Goal: Information Seeking & Learning: Learn about a topic

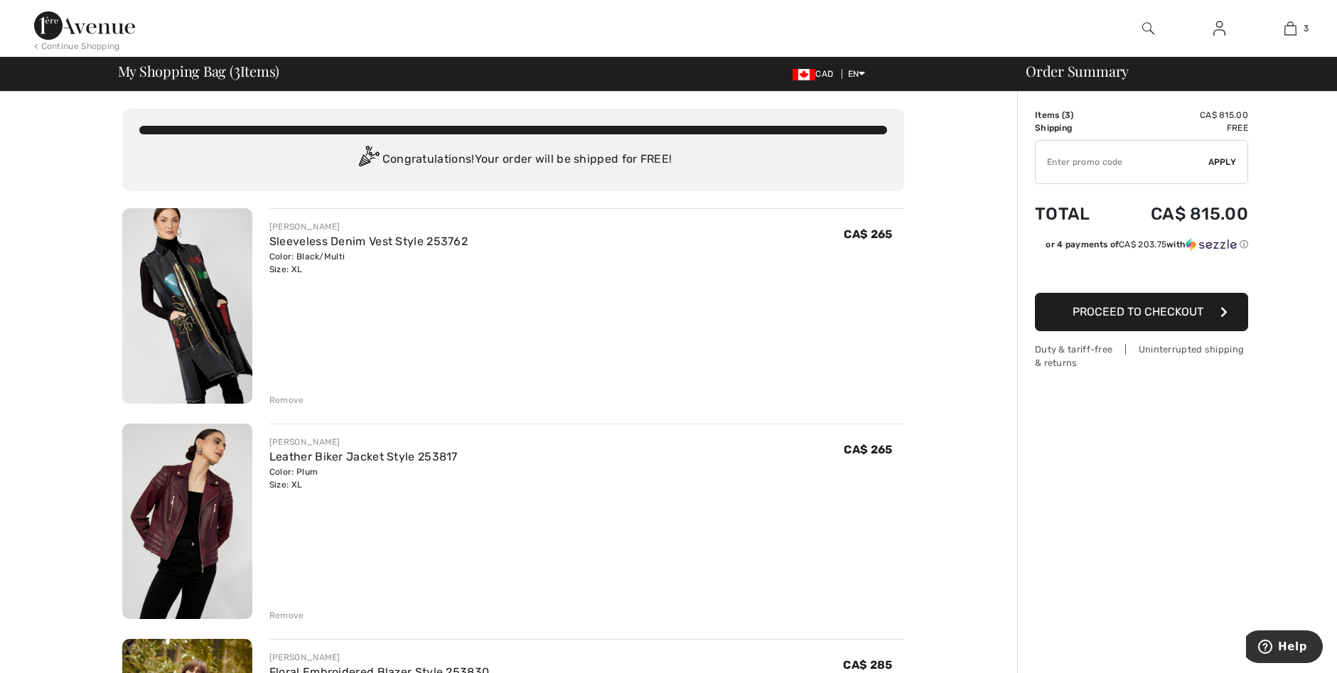
click at [172, 279] on img at bounding box center [187, 305] width 130 height 195
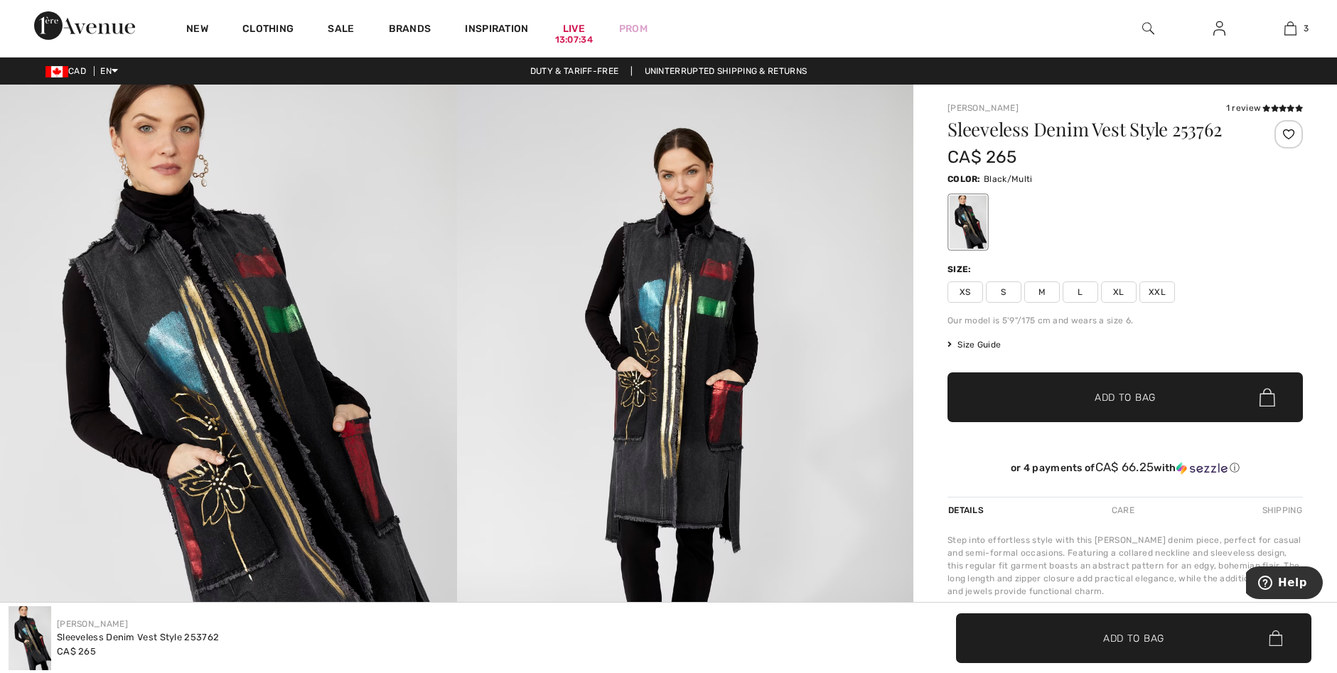
click at [640, 329] on img at bounding box center [685, 427] width 457 height 685
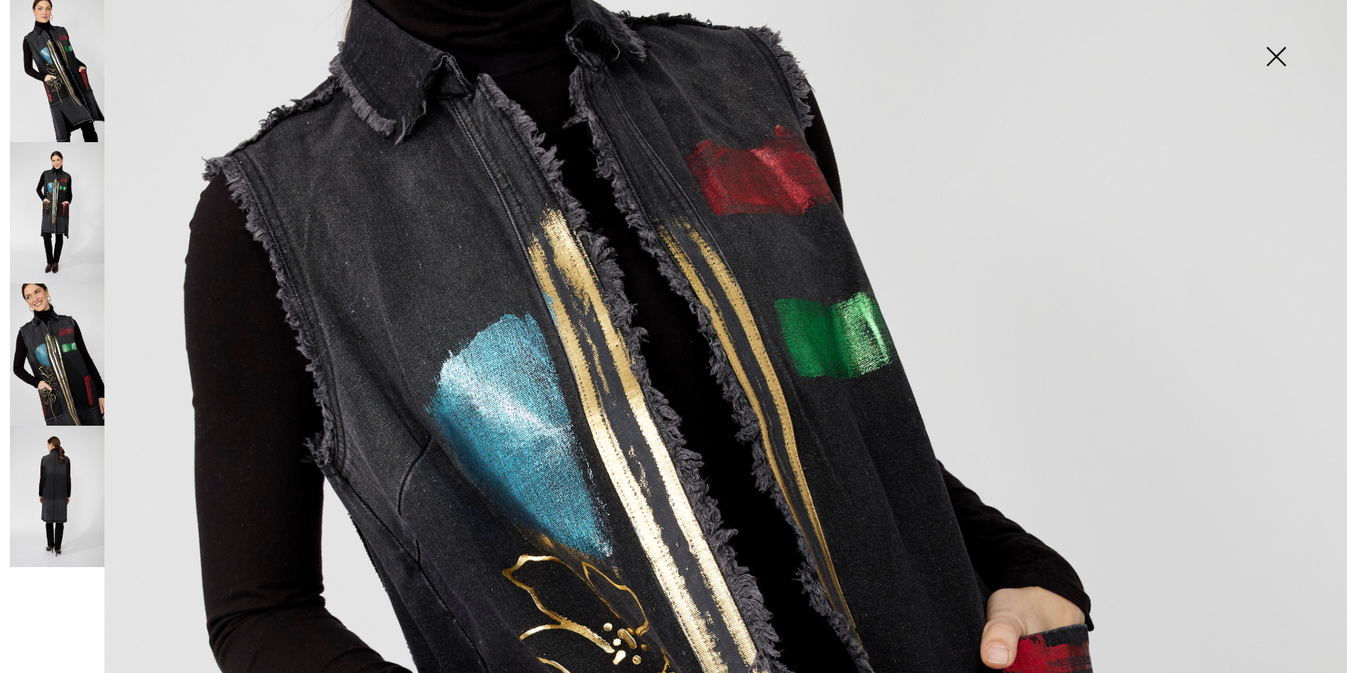
scroll to position [497, 0]
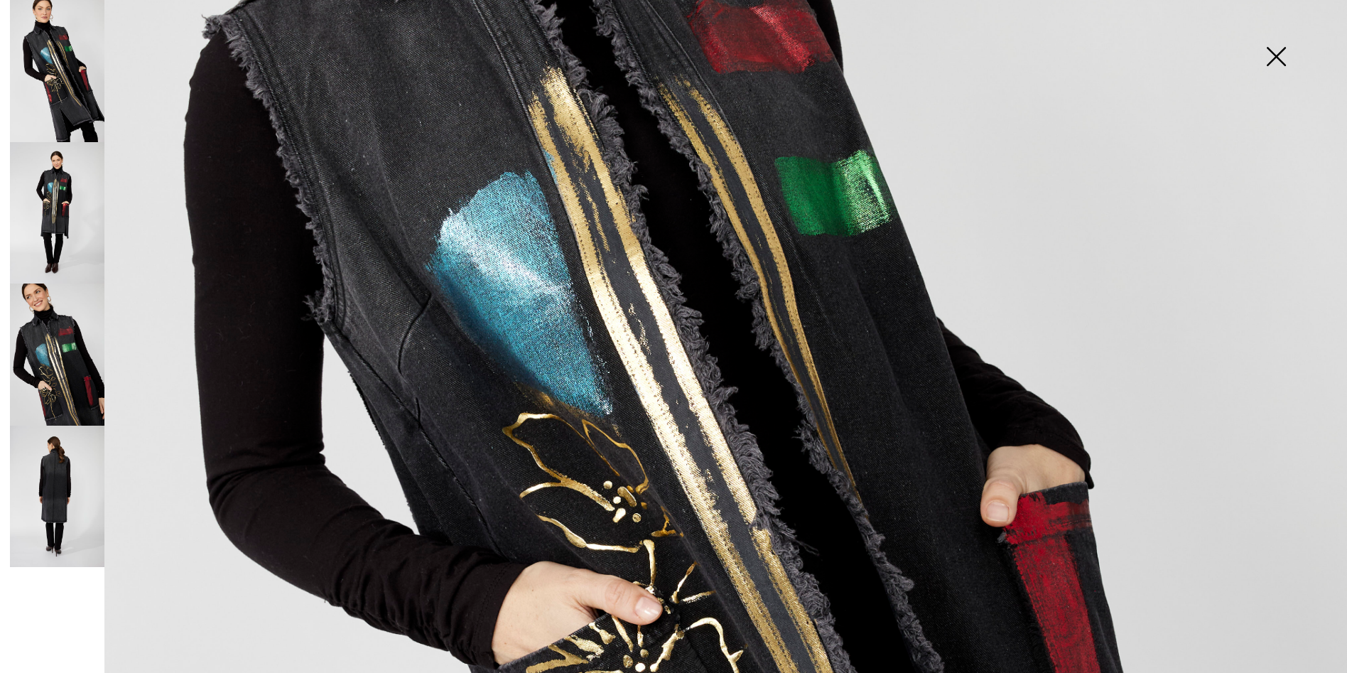
click at [55, 201] on img at bounding box center [57, 213] width 95 height 142
click at [58, 229] on img at bounding box center [57, 213] width 95 height 142
click at [75, 77] on img at bounding box center [57, 71] width 95 height 142
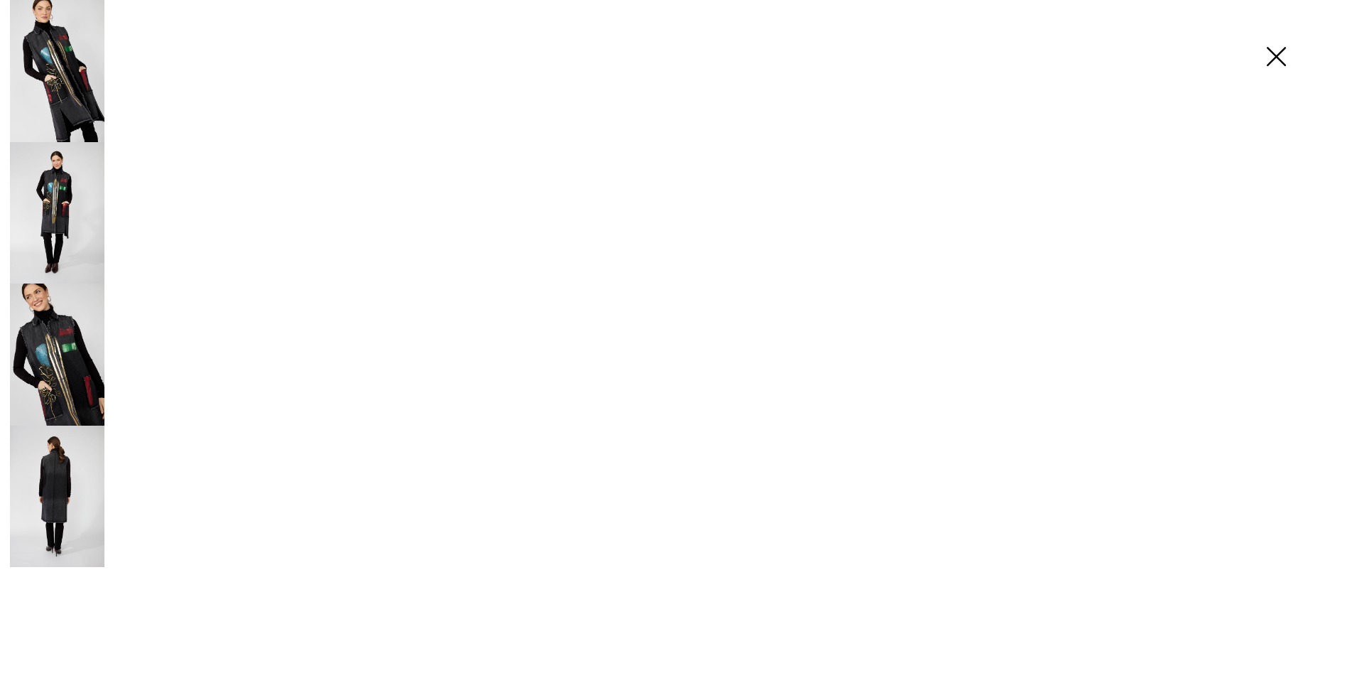
scroll to position [1066, 0]
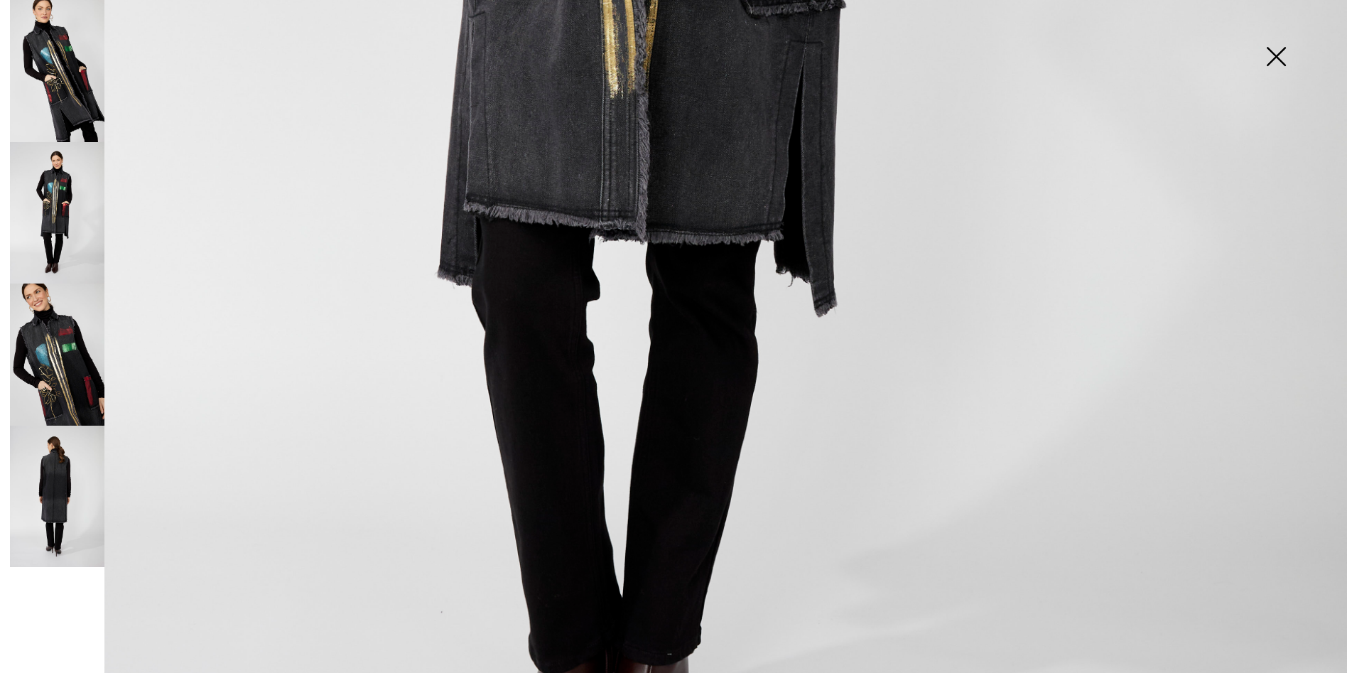
click at [66, 515] on img at bounding box center [57, 497] width 95 height 142
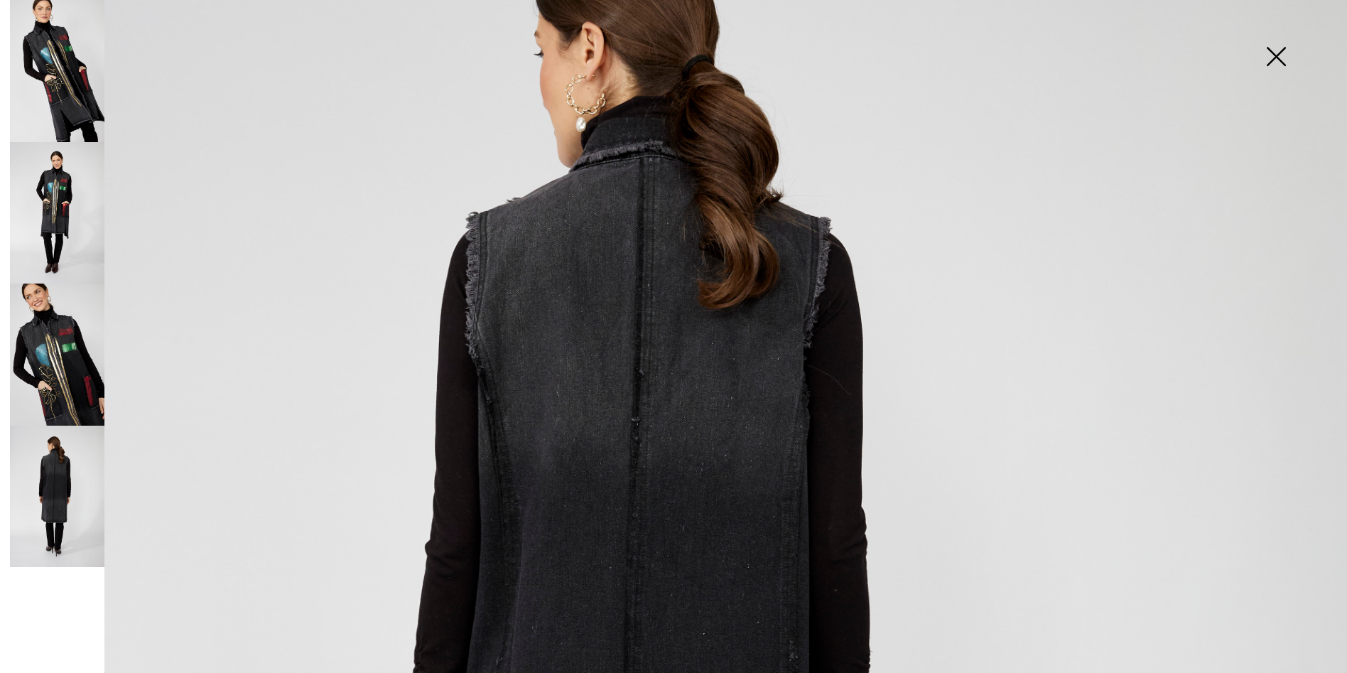
scroll to position [213, 0]
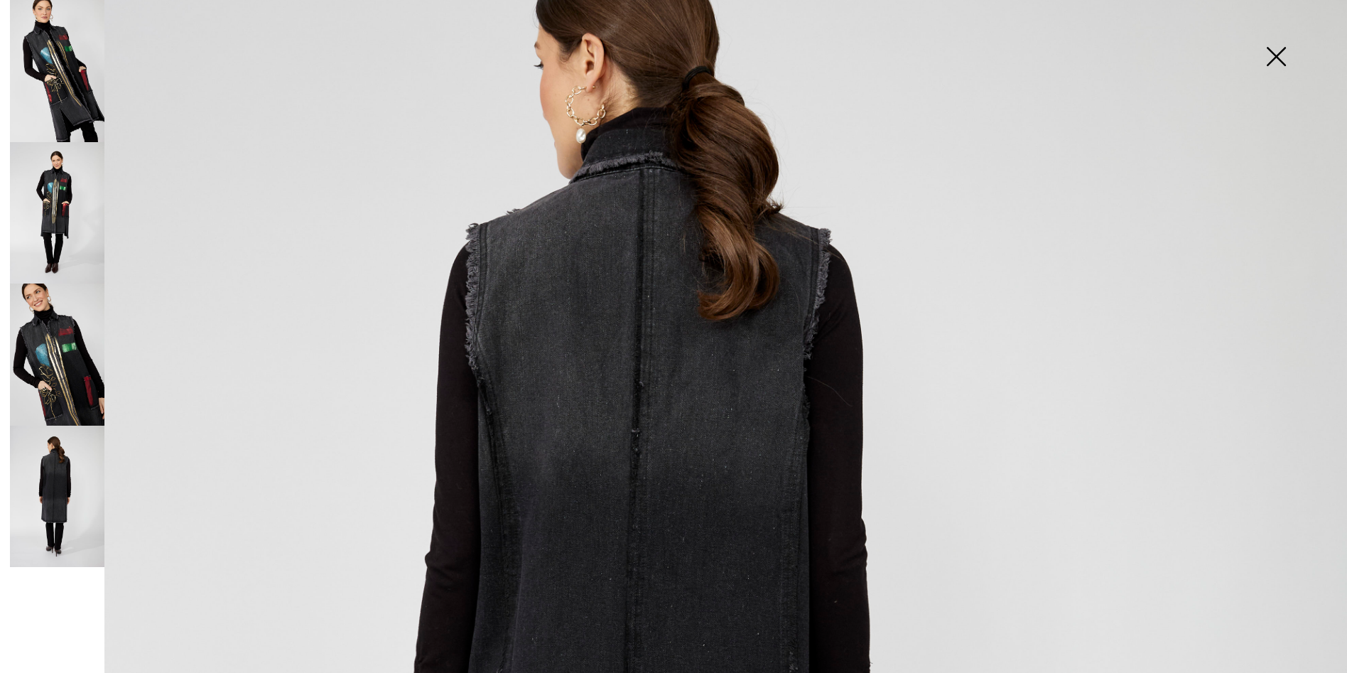
click at [89, 379] on img at bounding box center [57, 355] width 95 height 142
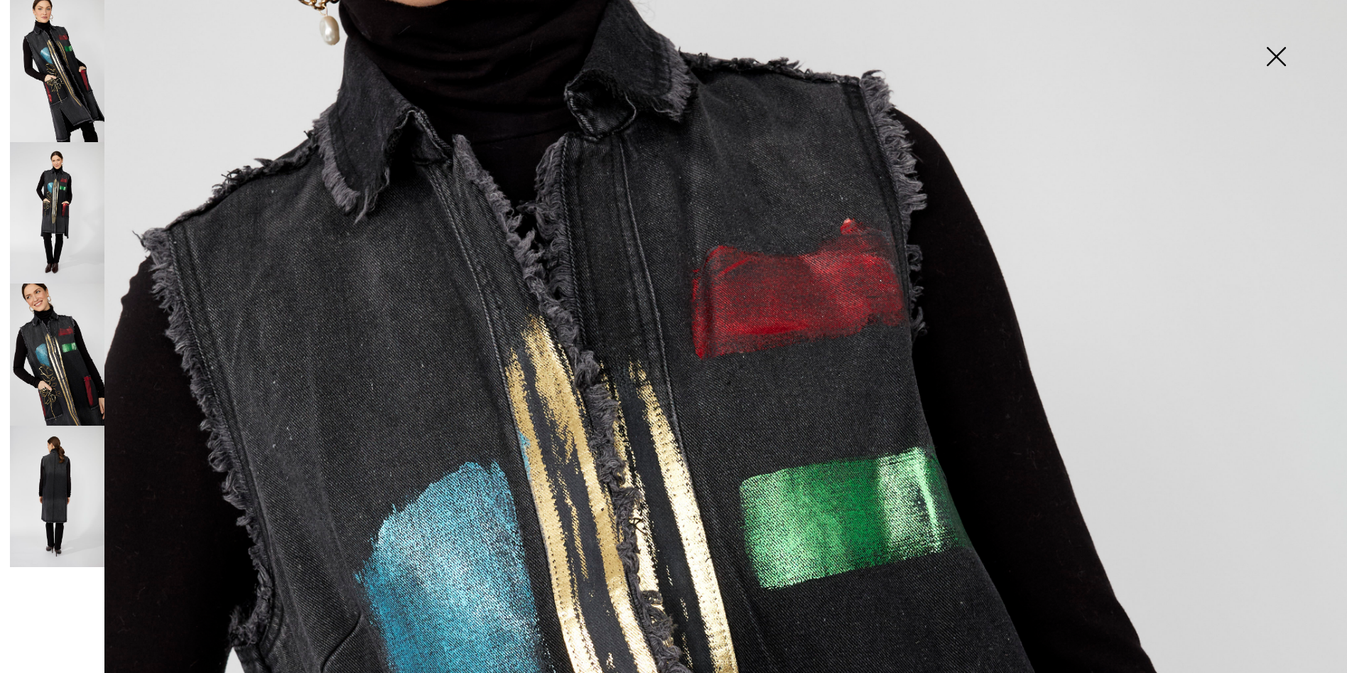
scroll to position [53, 0]
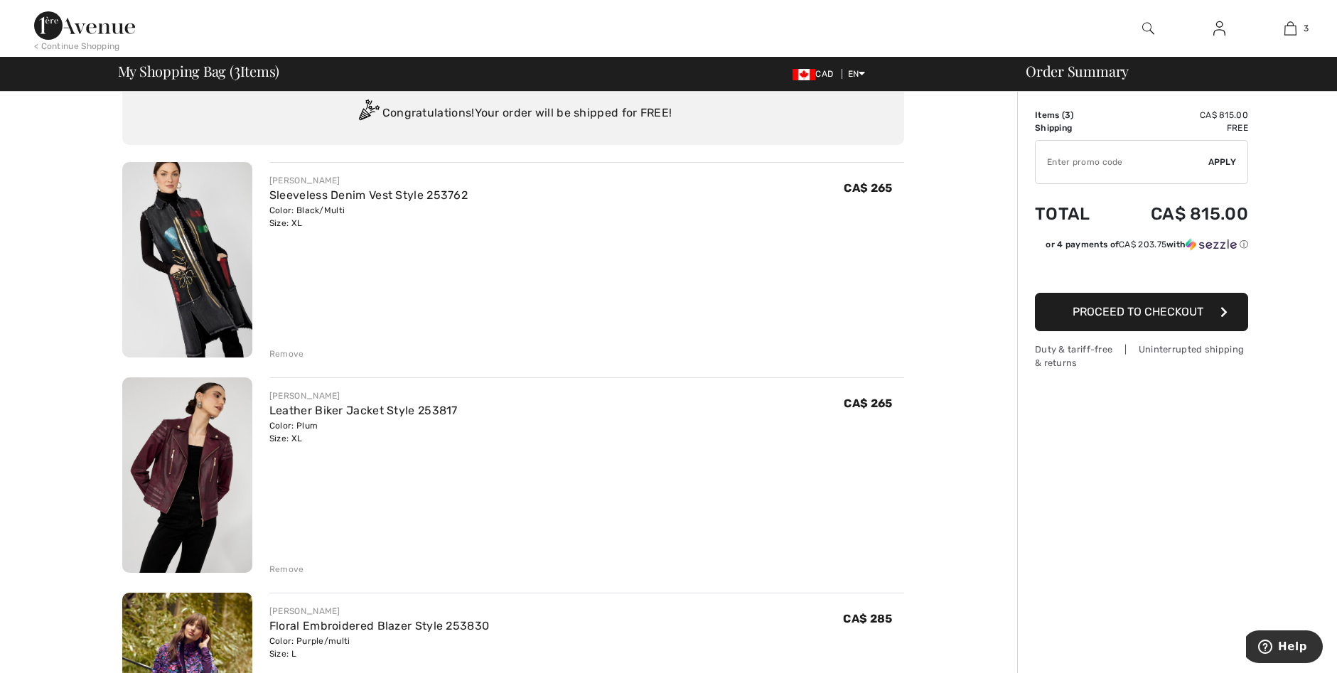
scroll to position [71, 0]
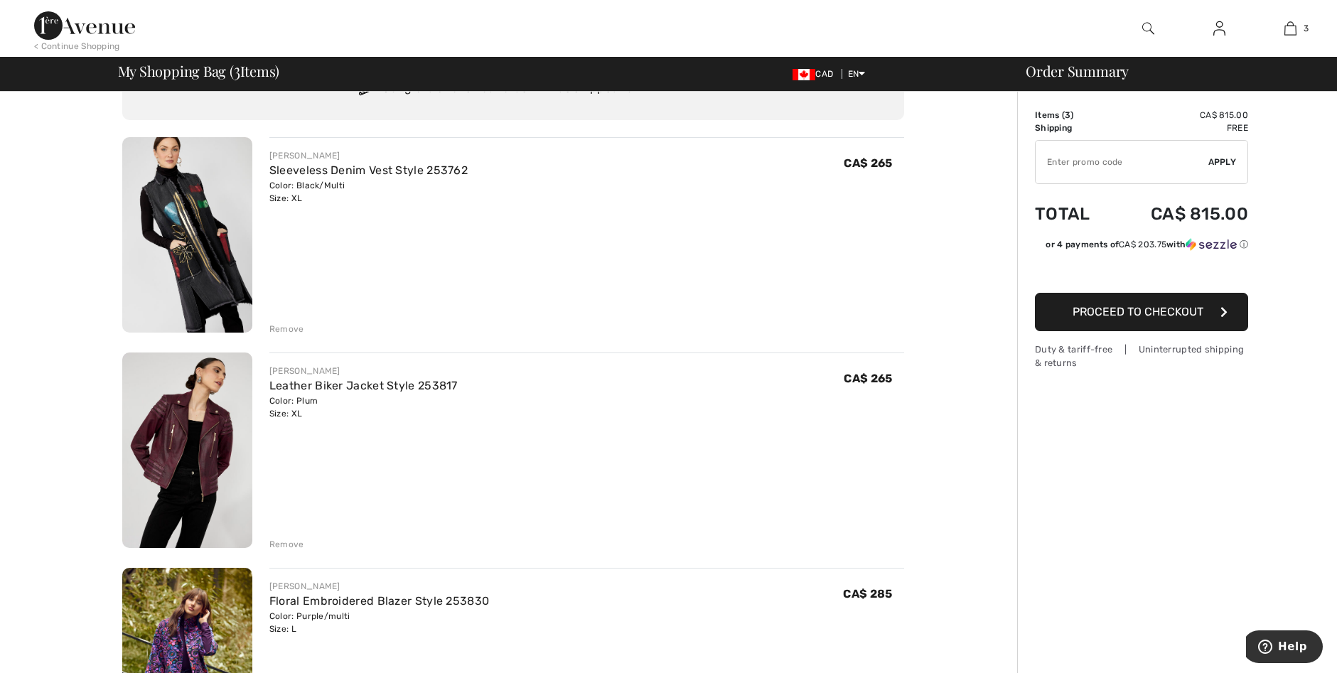
click at [1060, 366] on div "Duty & tariff-free | Uninterrupted shipping & returns" at bounding box center [1141, 356] width 213 height 27
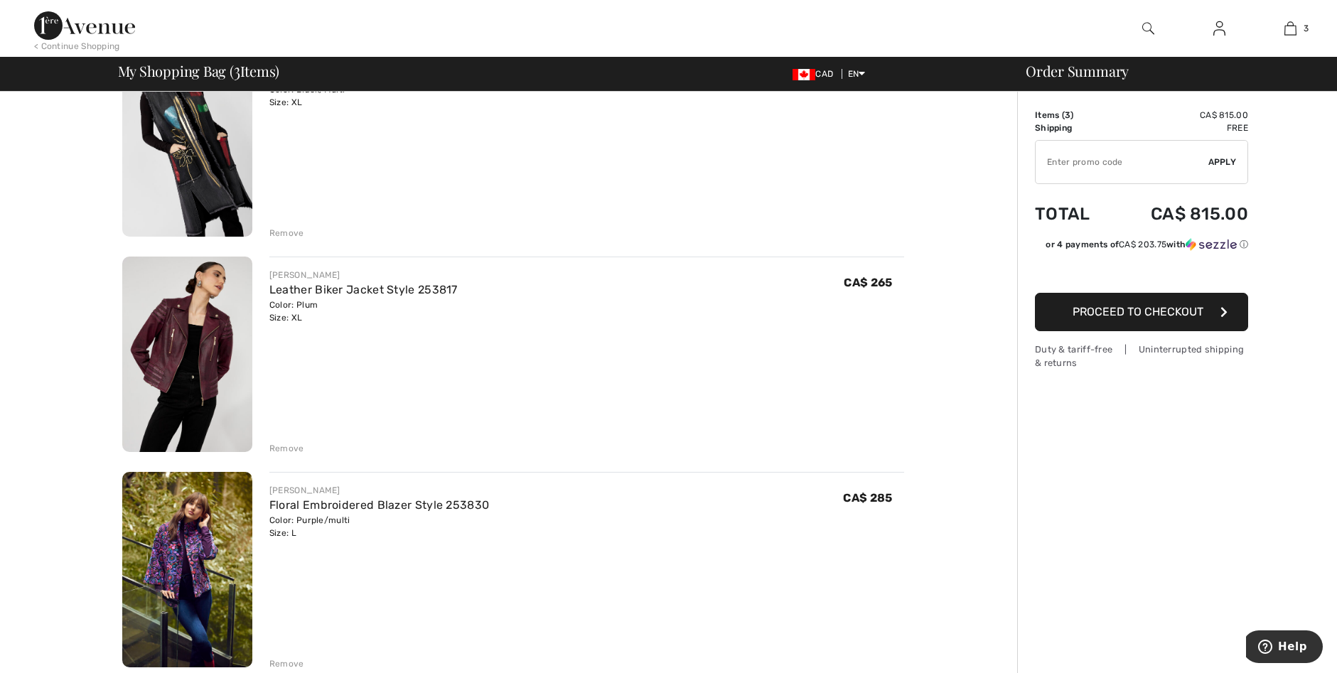
scroll to position [142, 0]
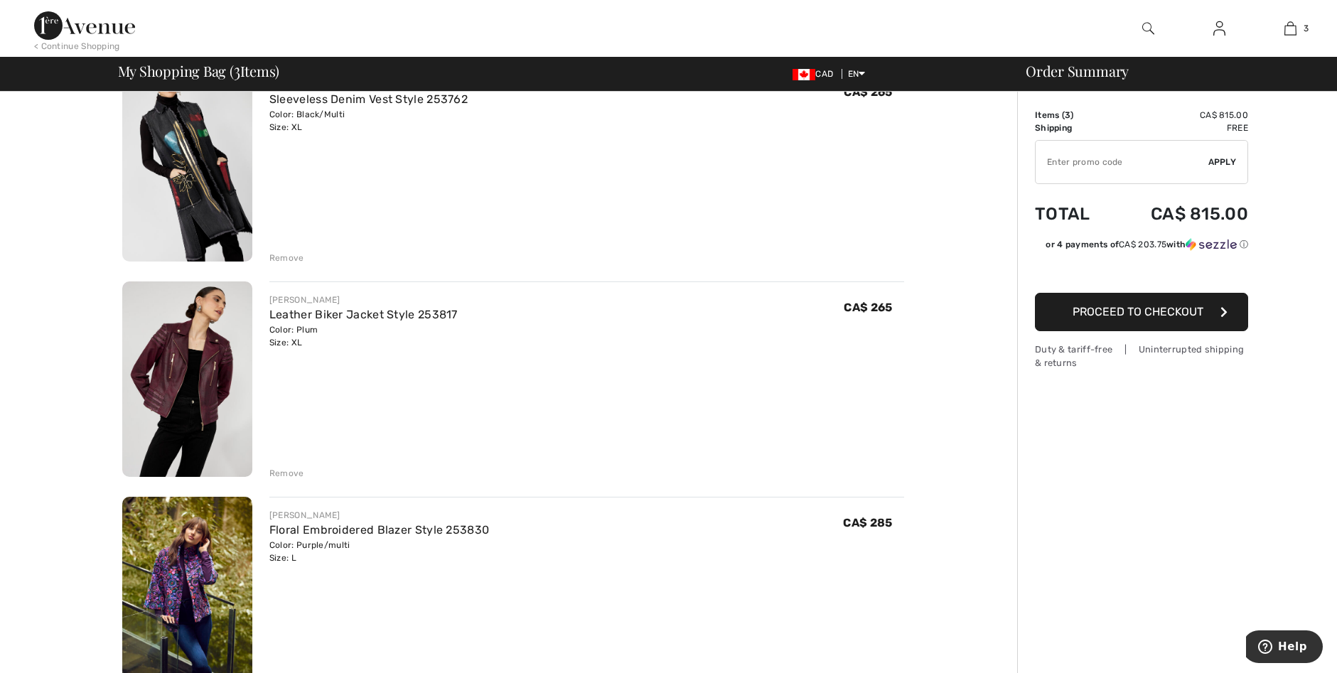
click at [165, 369] on img at bounding box center [187, 378] width 130 height 195
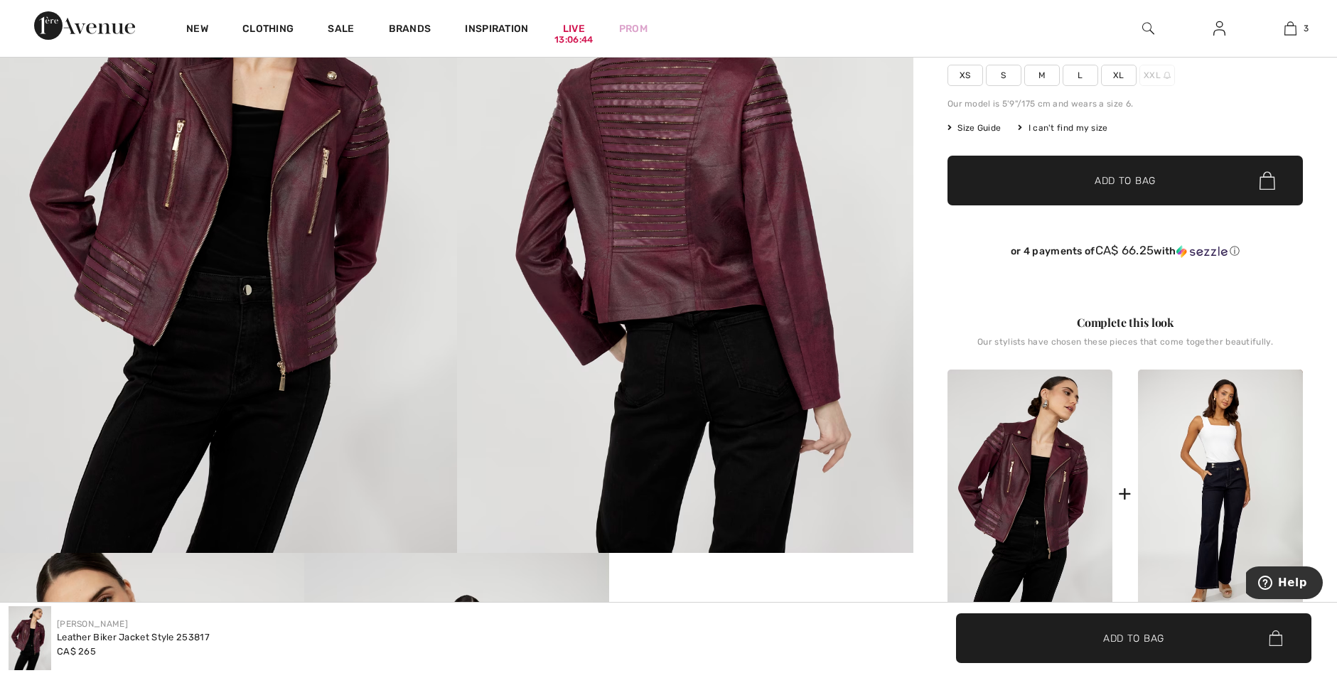
scroll to position [213, 0]
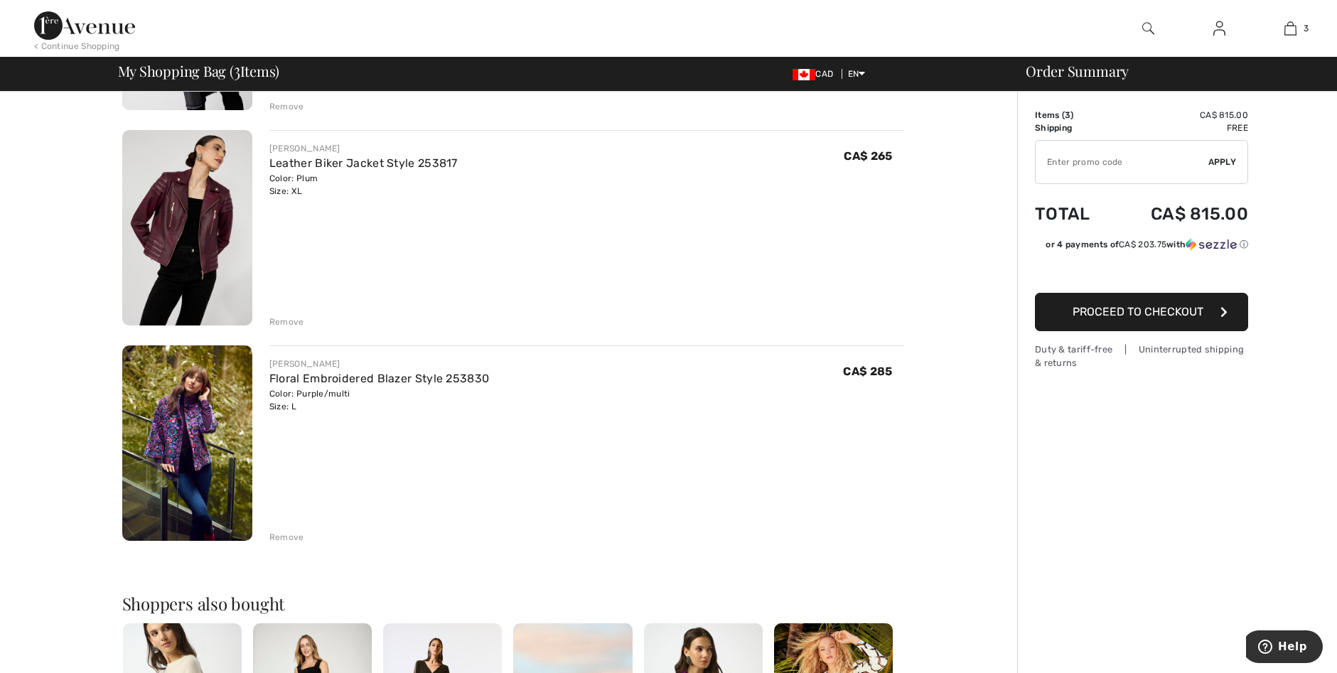
scroll to position [355, 0]
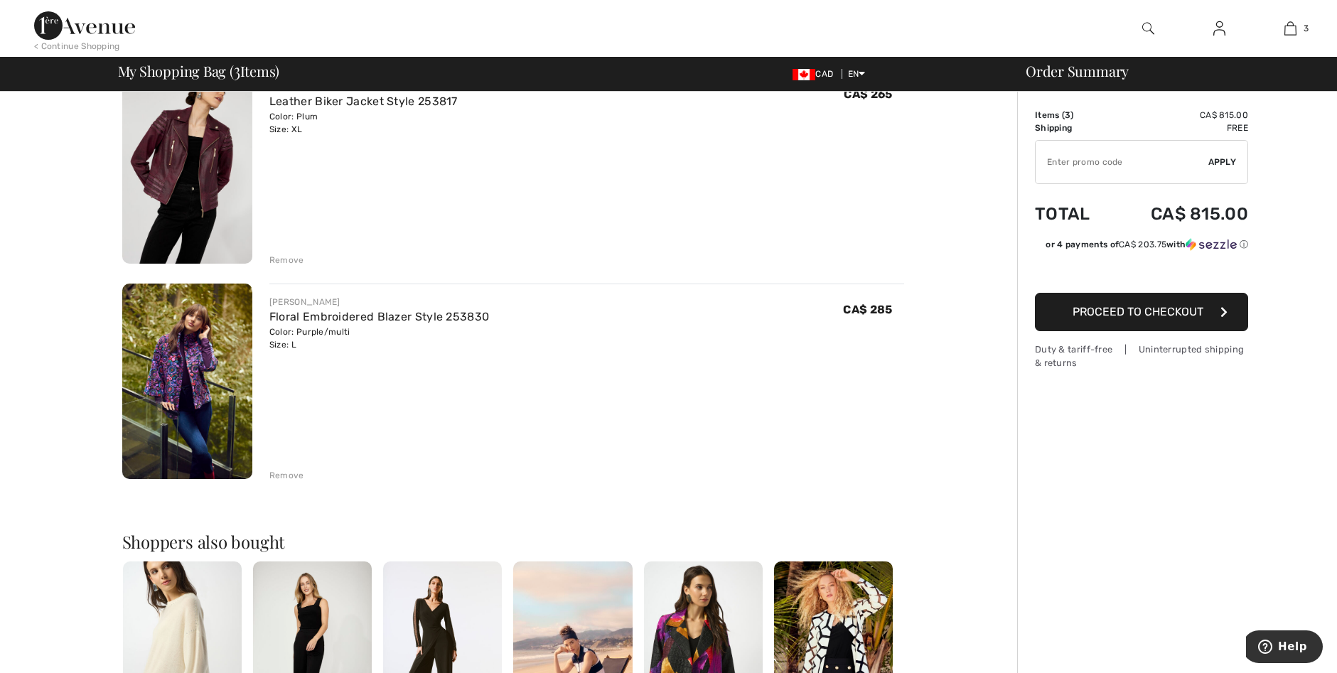
click at [173, 381] on img at bounding box center [187, 381] width 130 height 195
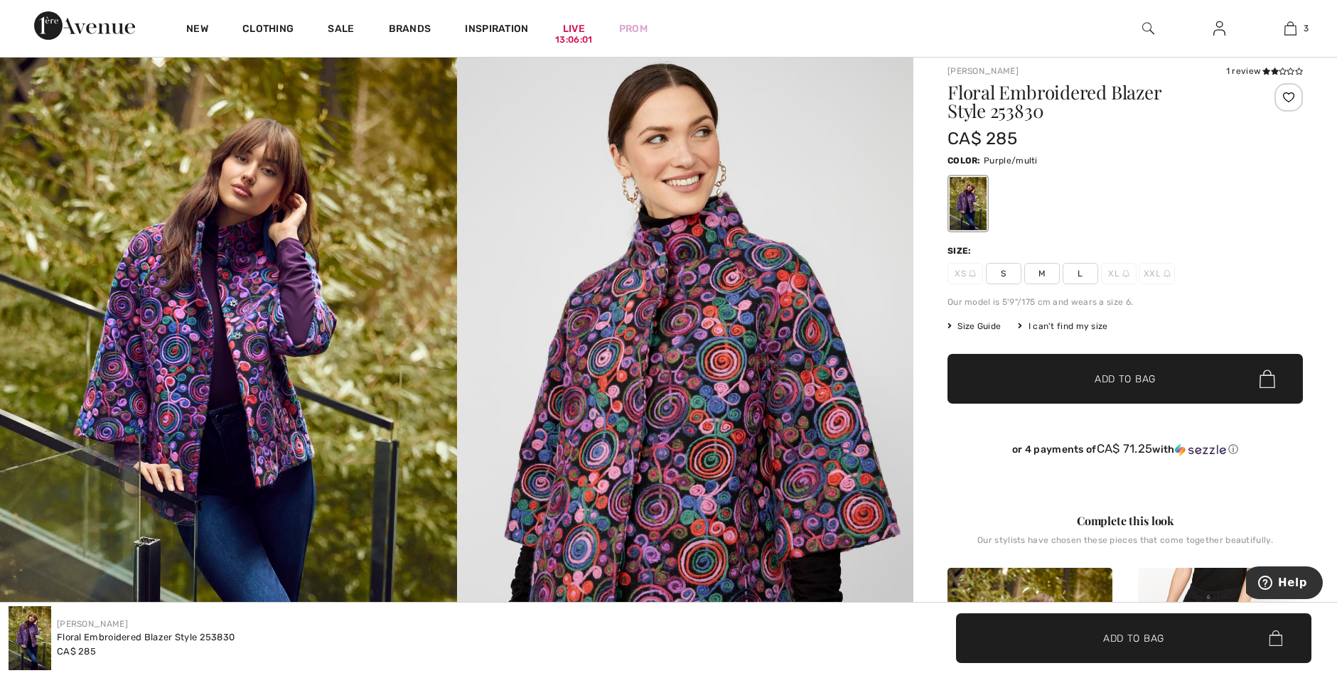
scroll to position [71, 0]
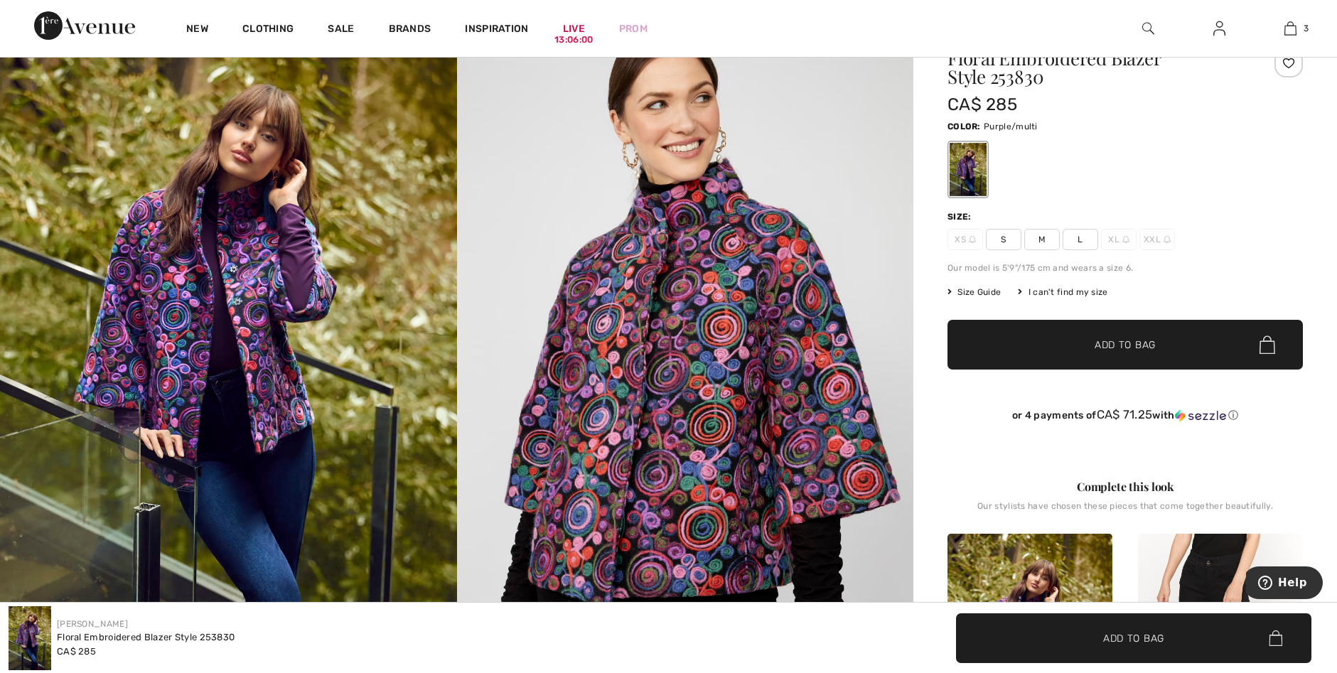
click at [1115, 241] on span "XL" at bounding box center [1119, 239] width 36 height 21
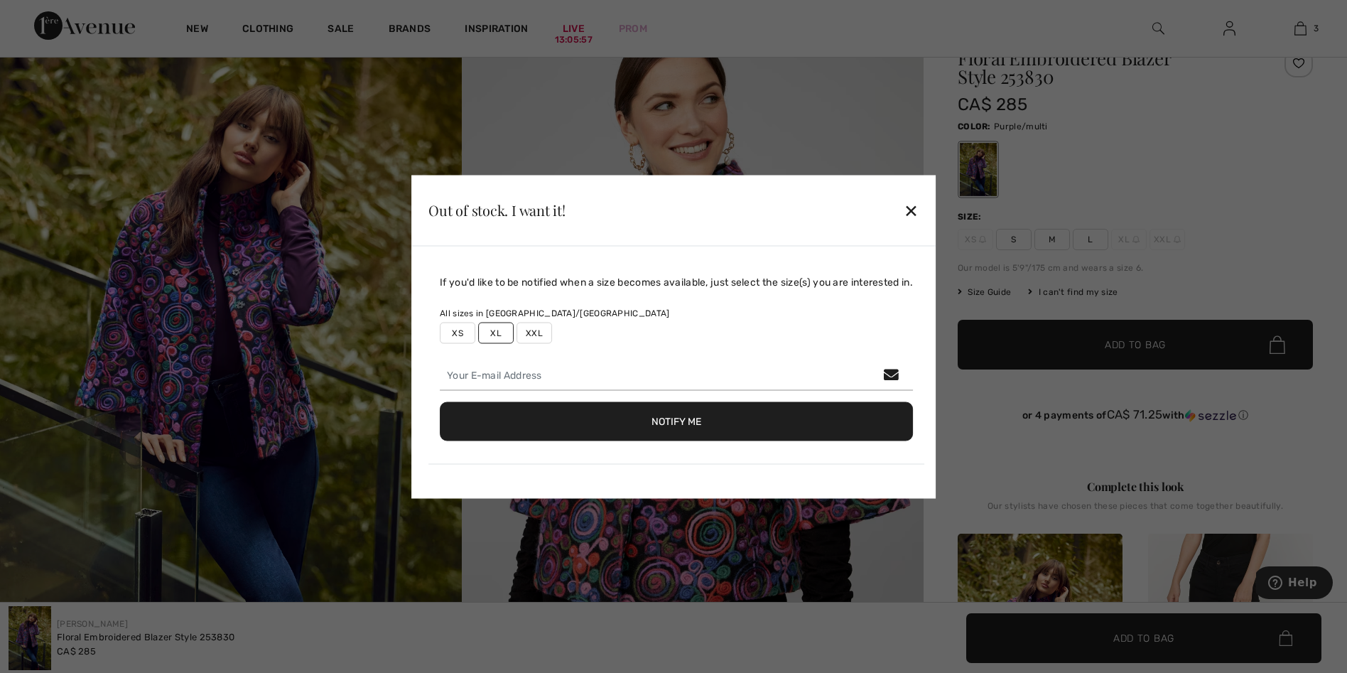
click at [916, 211] on div "✕" at bounding box center [911, 210] width 15 height 30
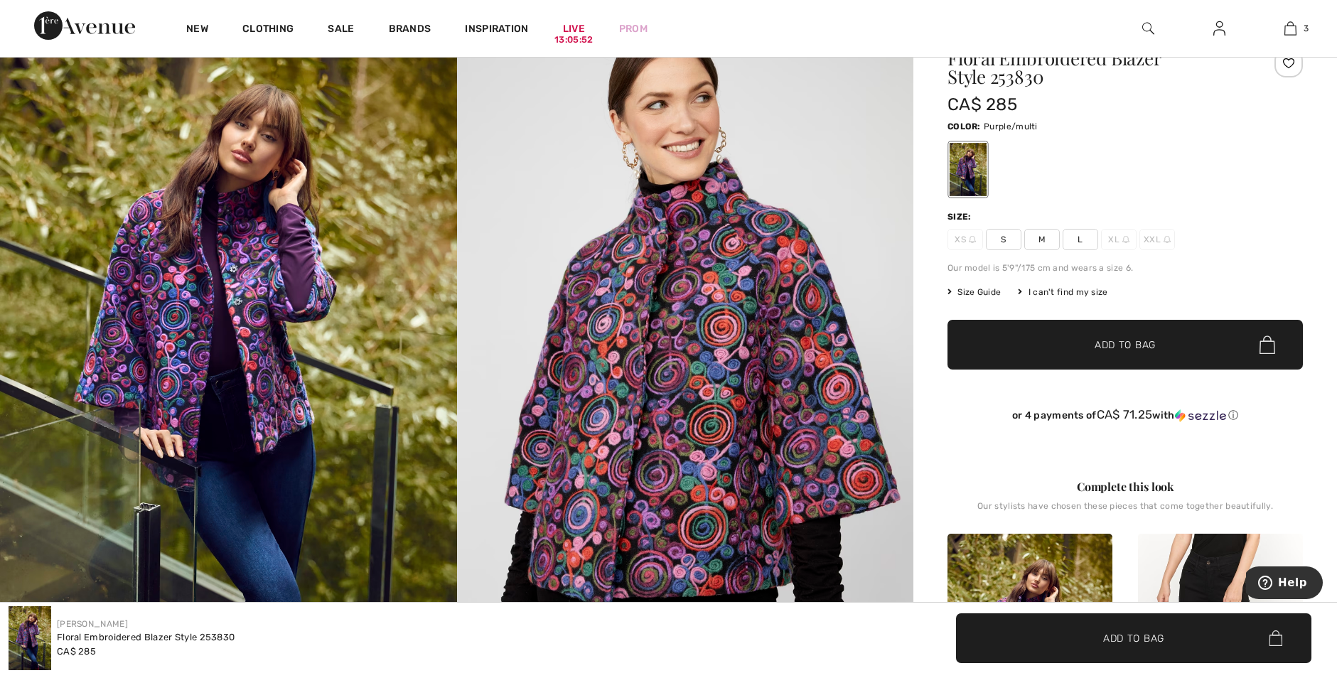
click at [984, 295] on span "Size Guide" at bounding box center [973, 292] width 53 height 13
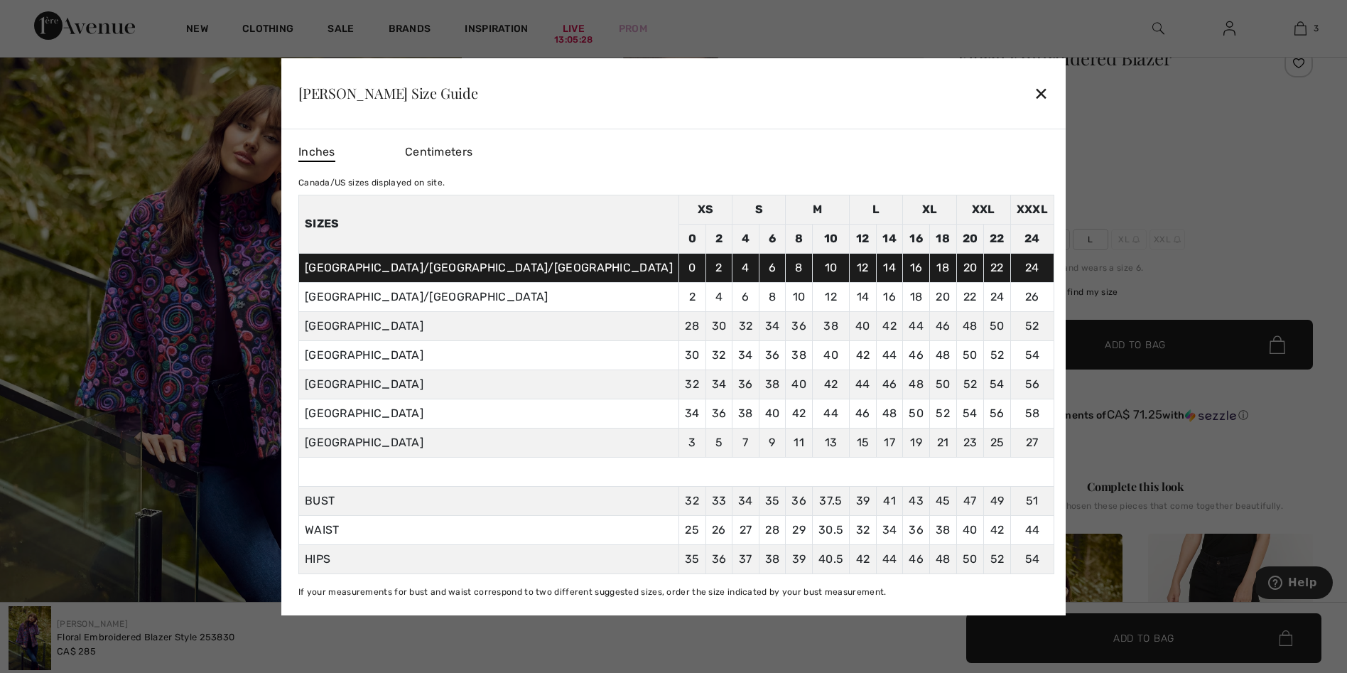
click at [1034, 93] on div "✕" at bounding box center [1041, 93] width 15 height 30
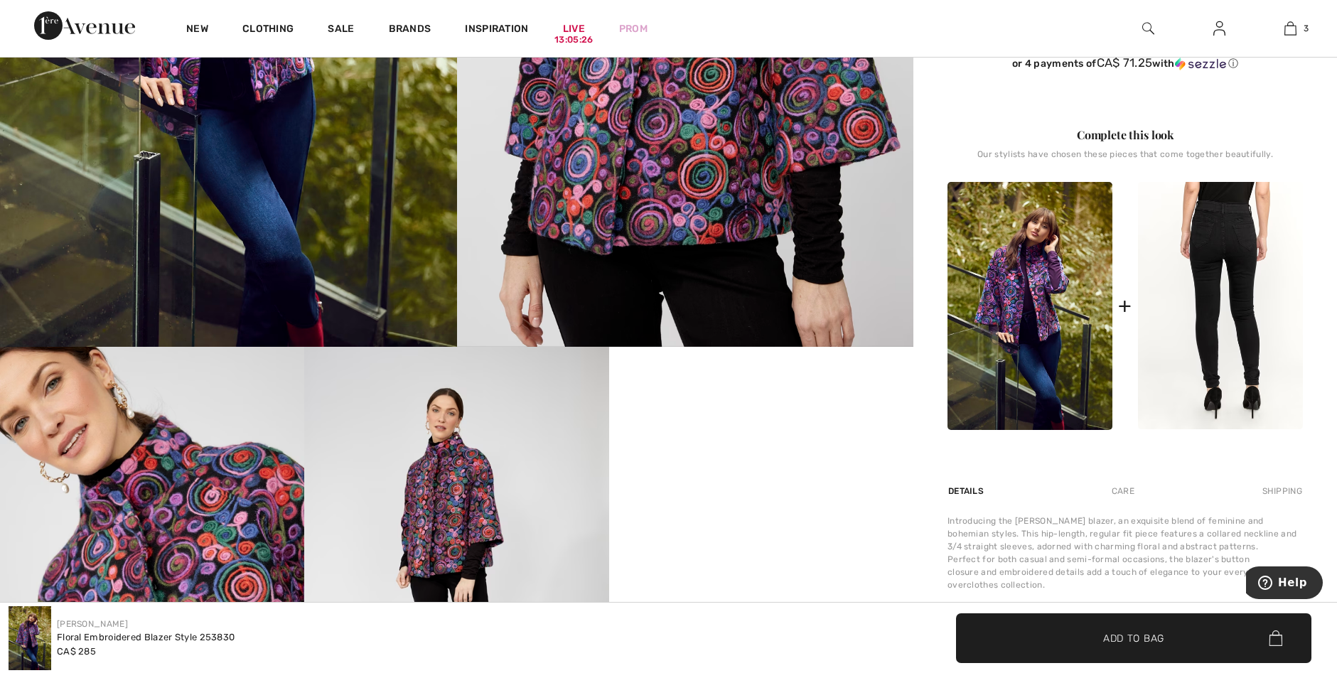
scroll to position [426, 0]
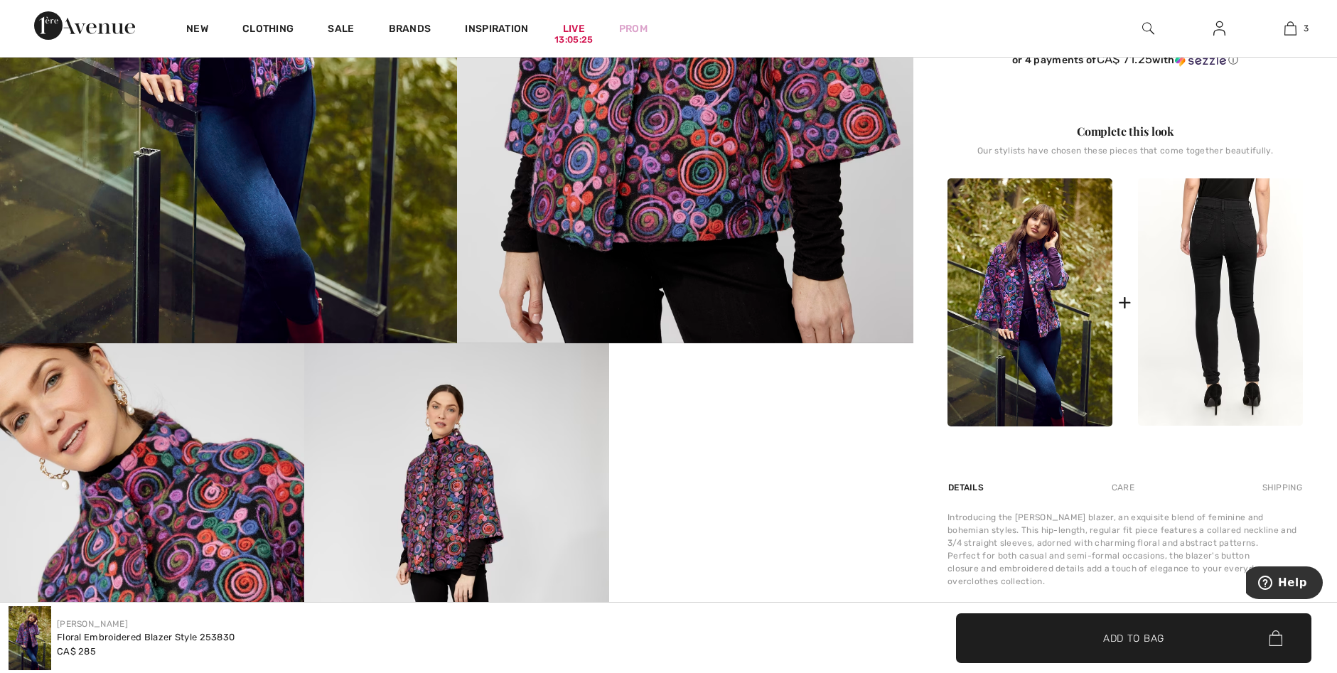
click at [1213, 257] on img at bounding box center [1220, 302] width 165 height 248
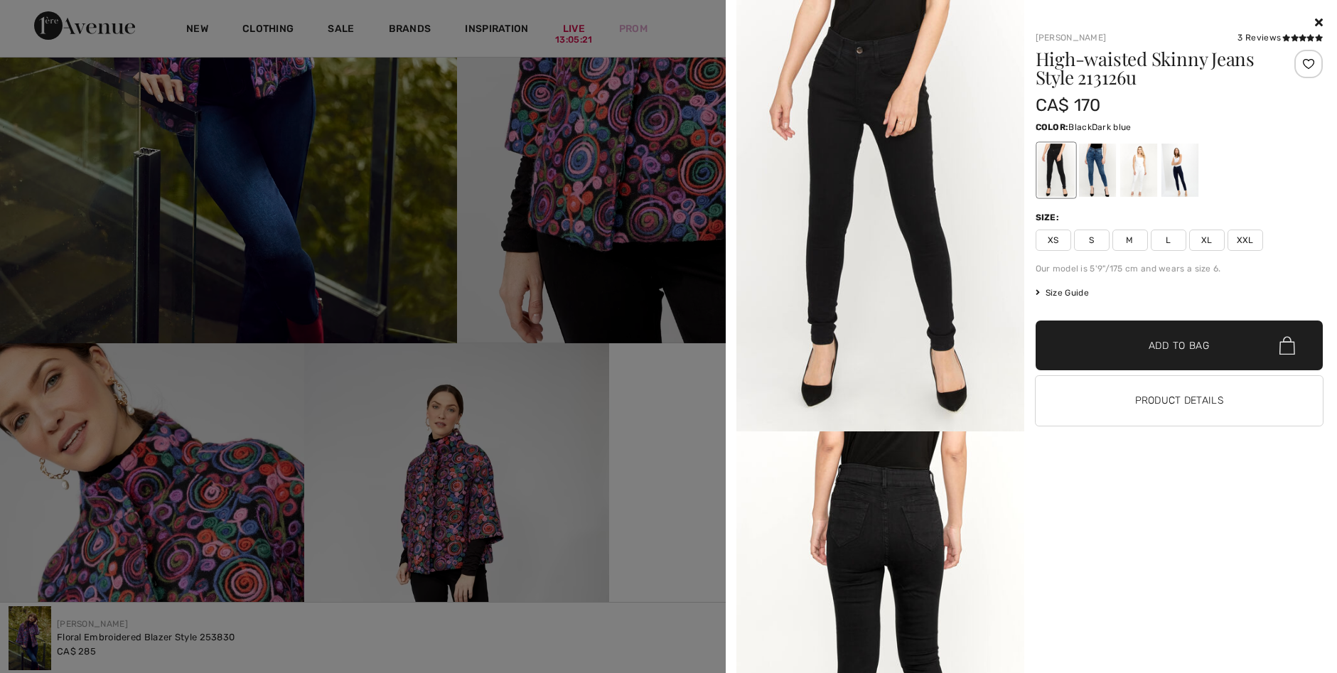
click at [1104, 183] on div at bounding box center [1096, 170] width 37 height 53
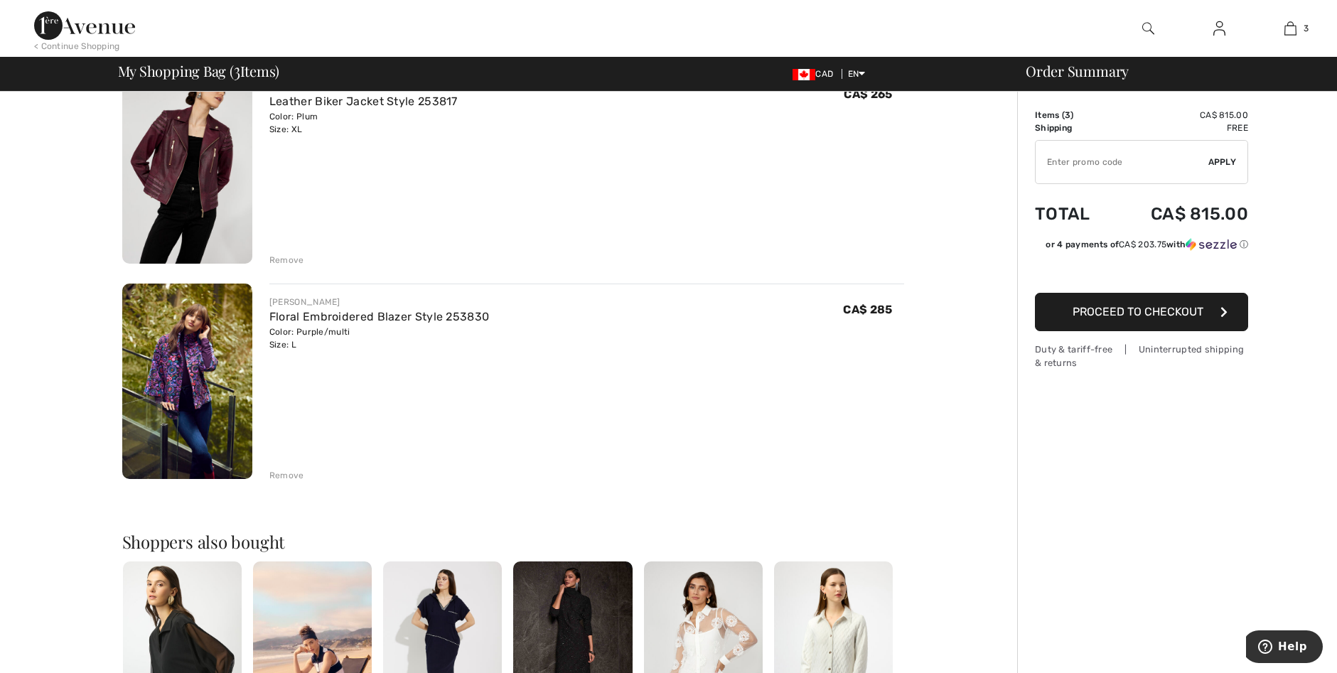
click at [82, 33] on img at bounding box center [84, 25] width 101 height 28
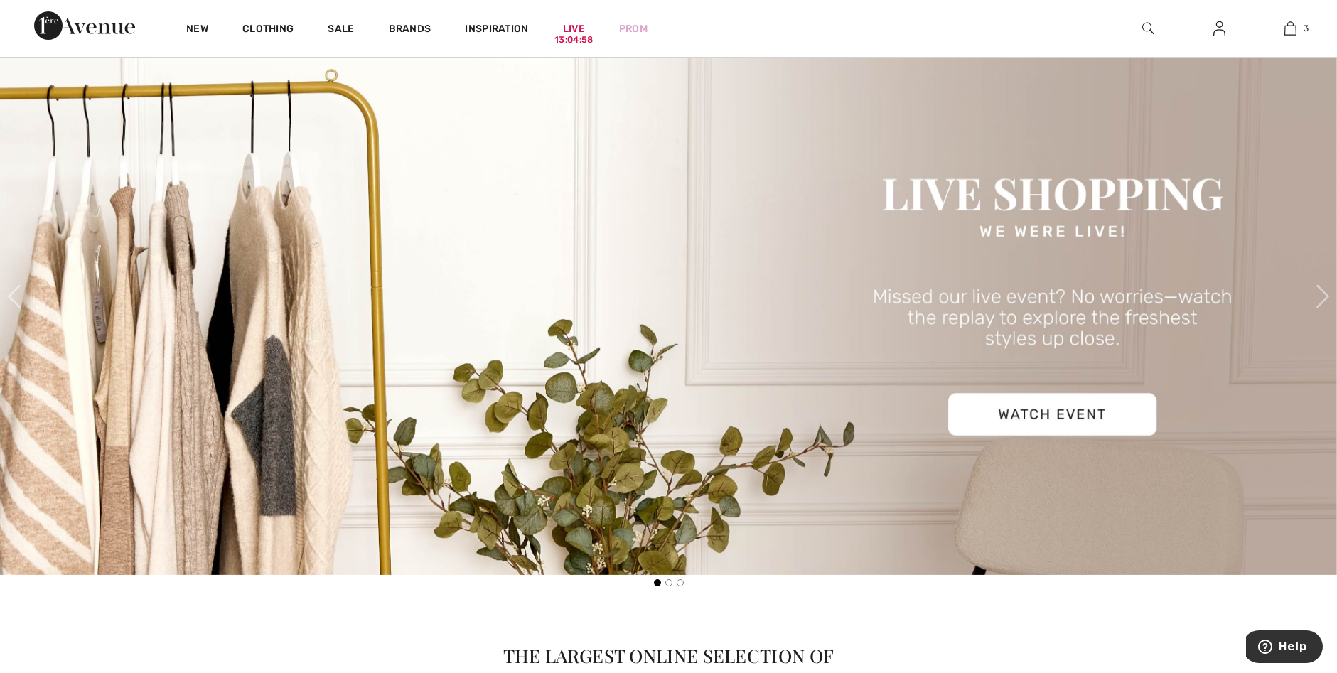
scroll to position [1350, 0]
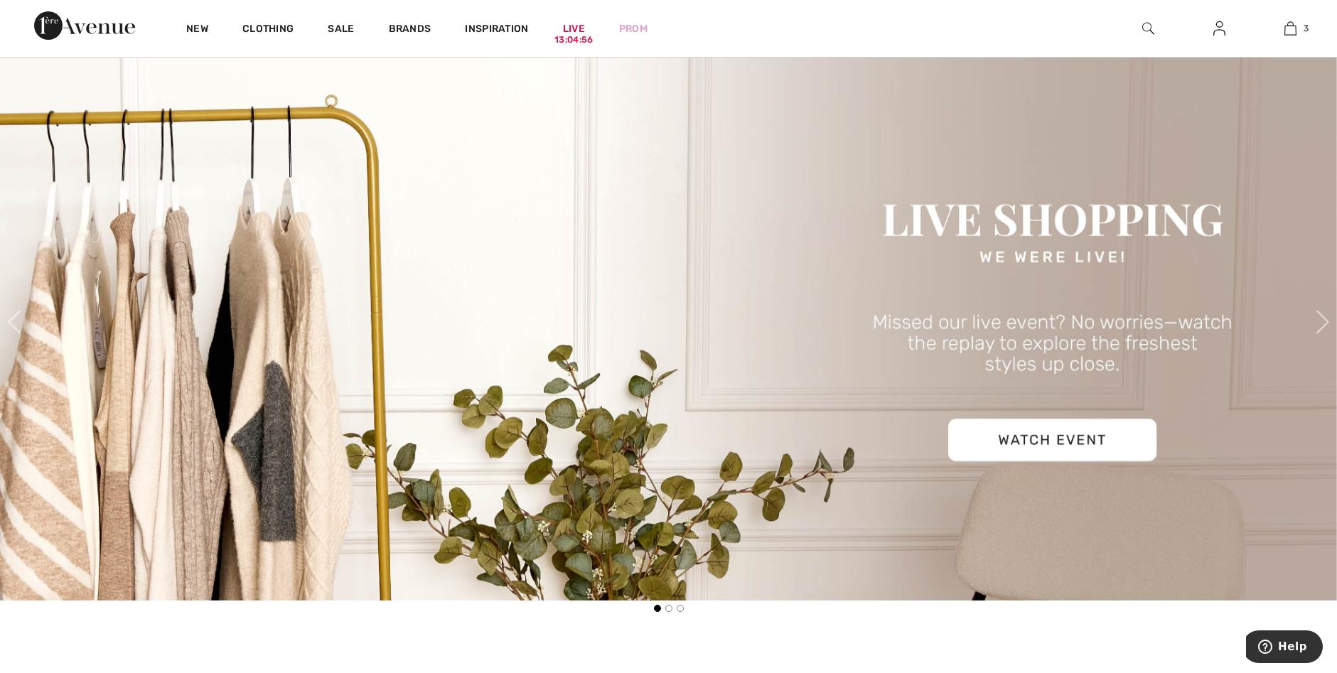
click at [1017, 443] on img at bounding box center [668, 321] width 1337 height 557
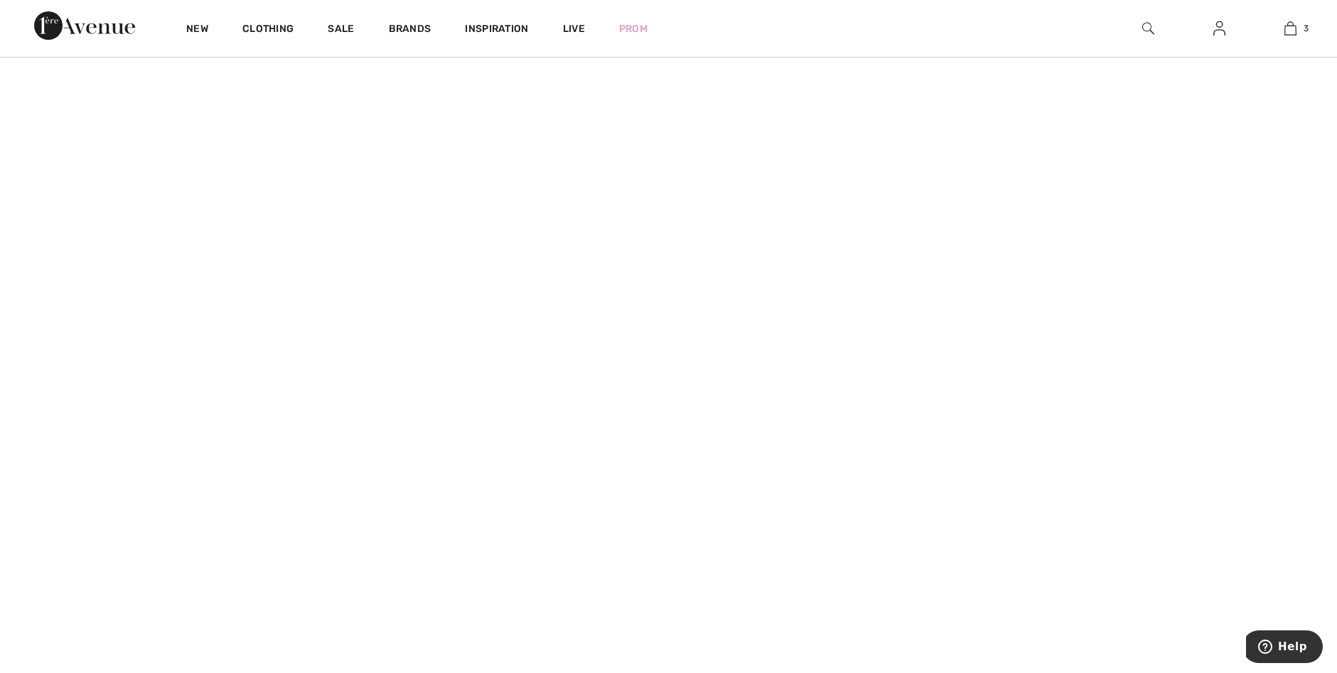
scroll to position [1706, 0]
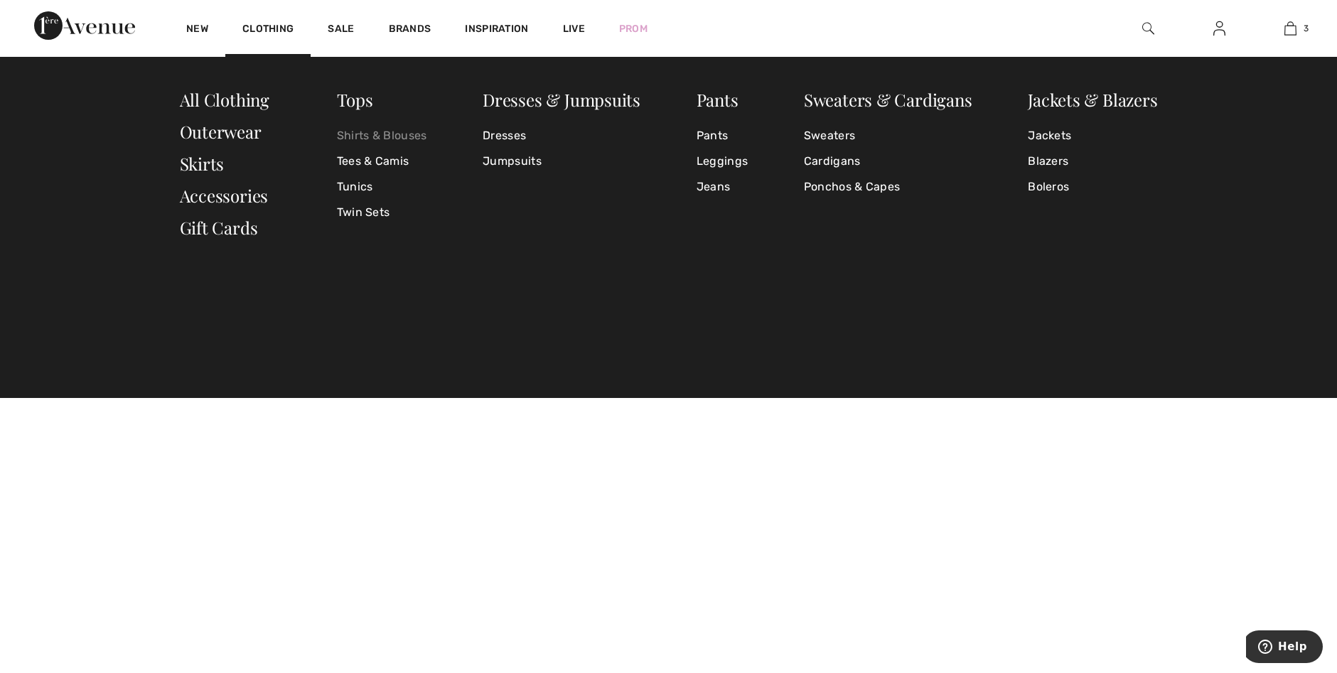
click at [411, 137] on link "Shirts & Blouses" at bounding box center [382, 136] width 90 height 26
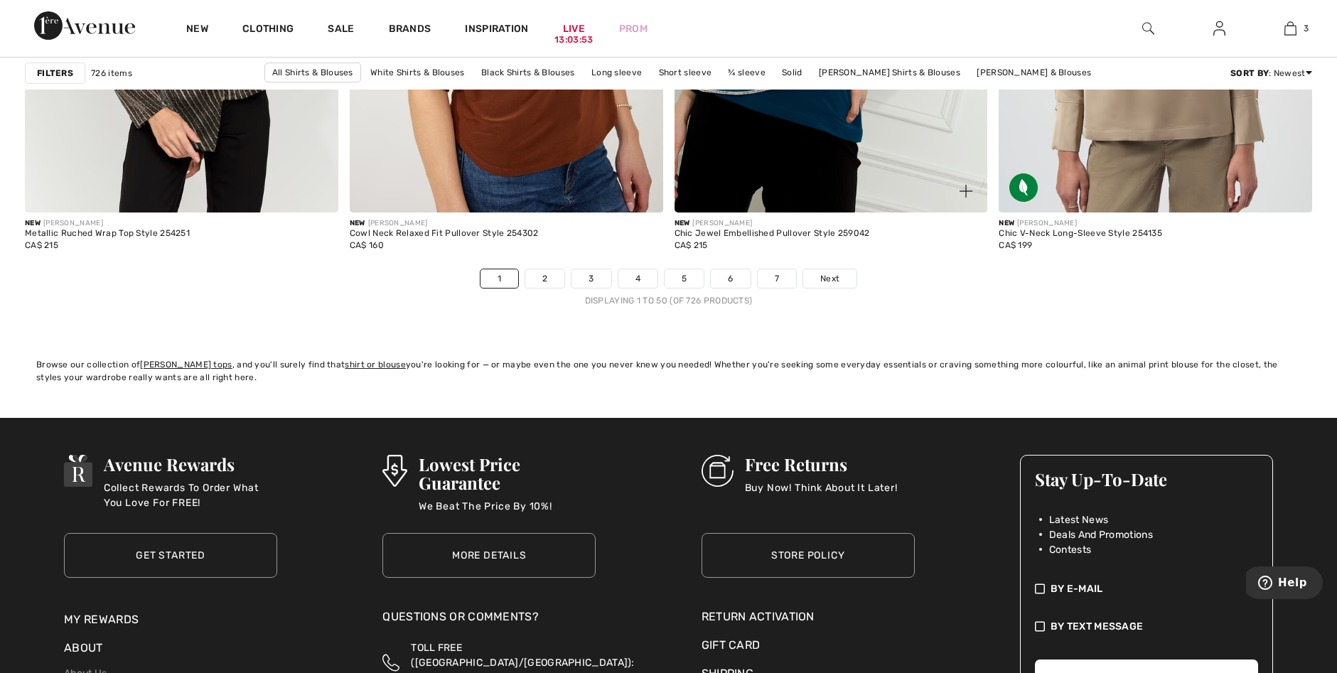
scroll to position [8172, 0]
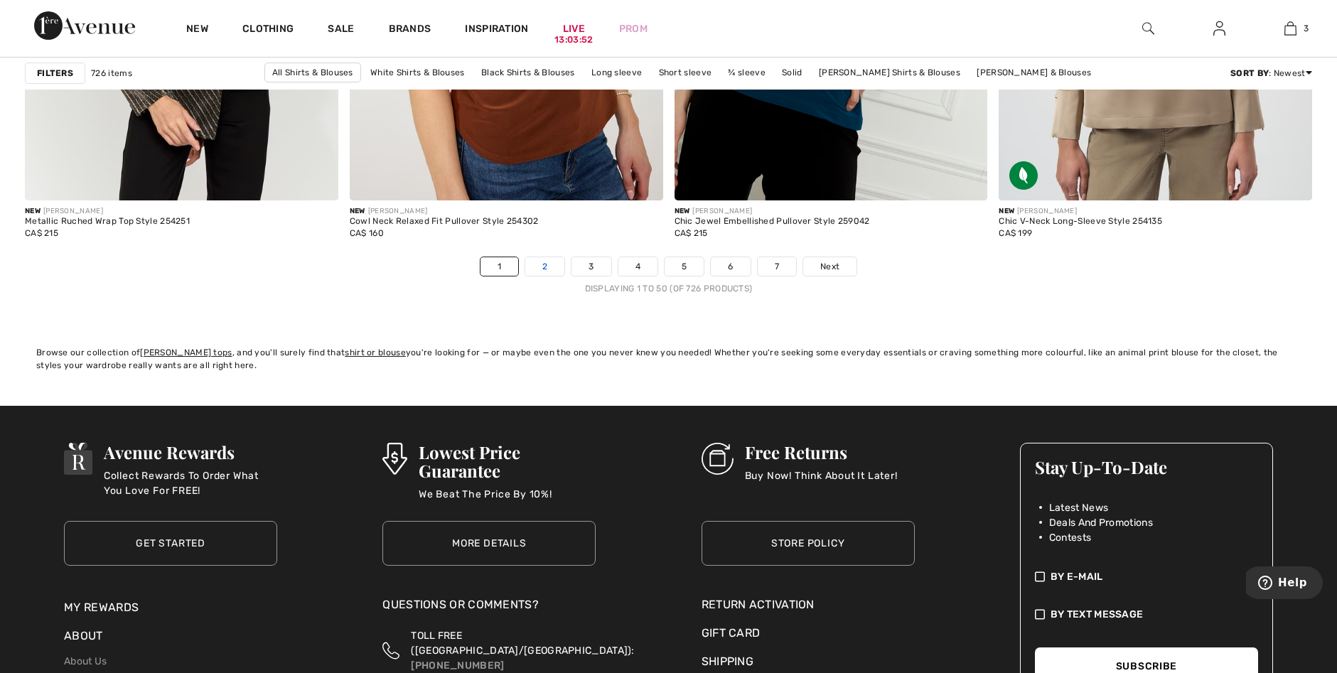
click at [551, 267] on link "2" at bounding box center [544, 266] width 39 height 18
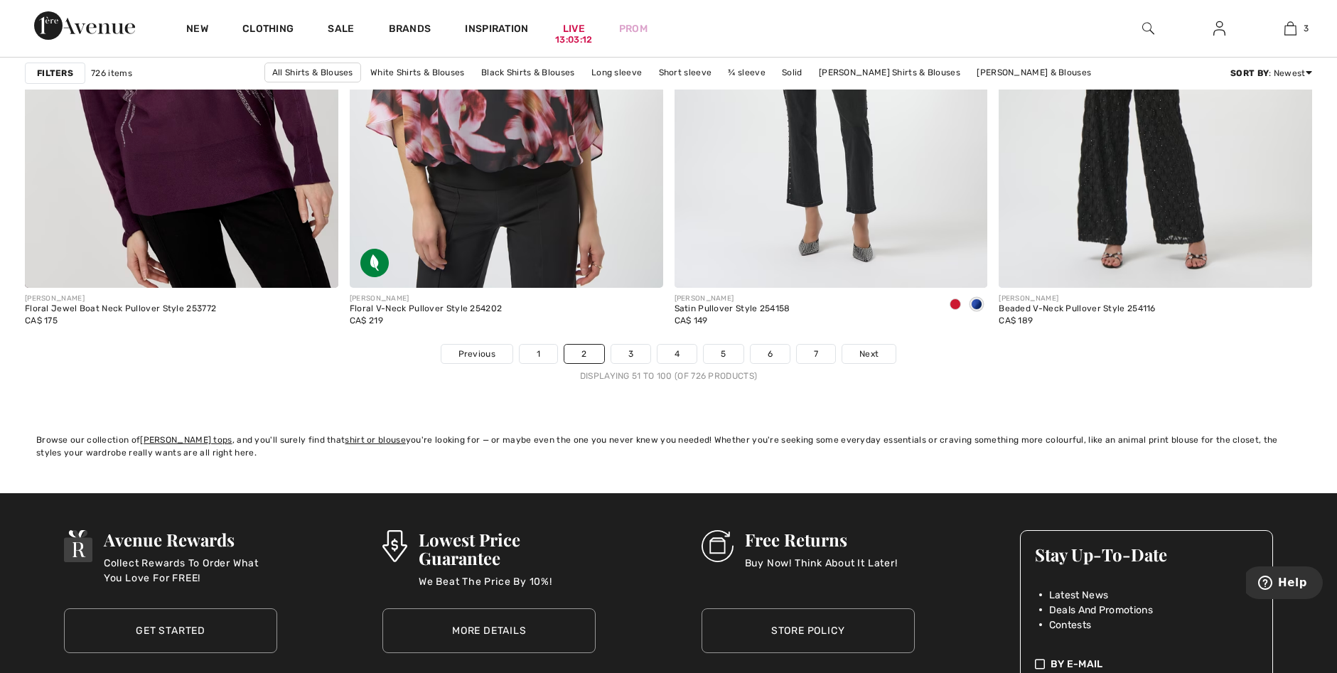
scroll to position [8172, 0]
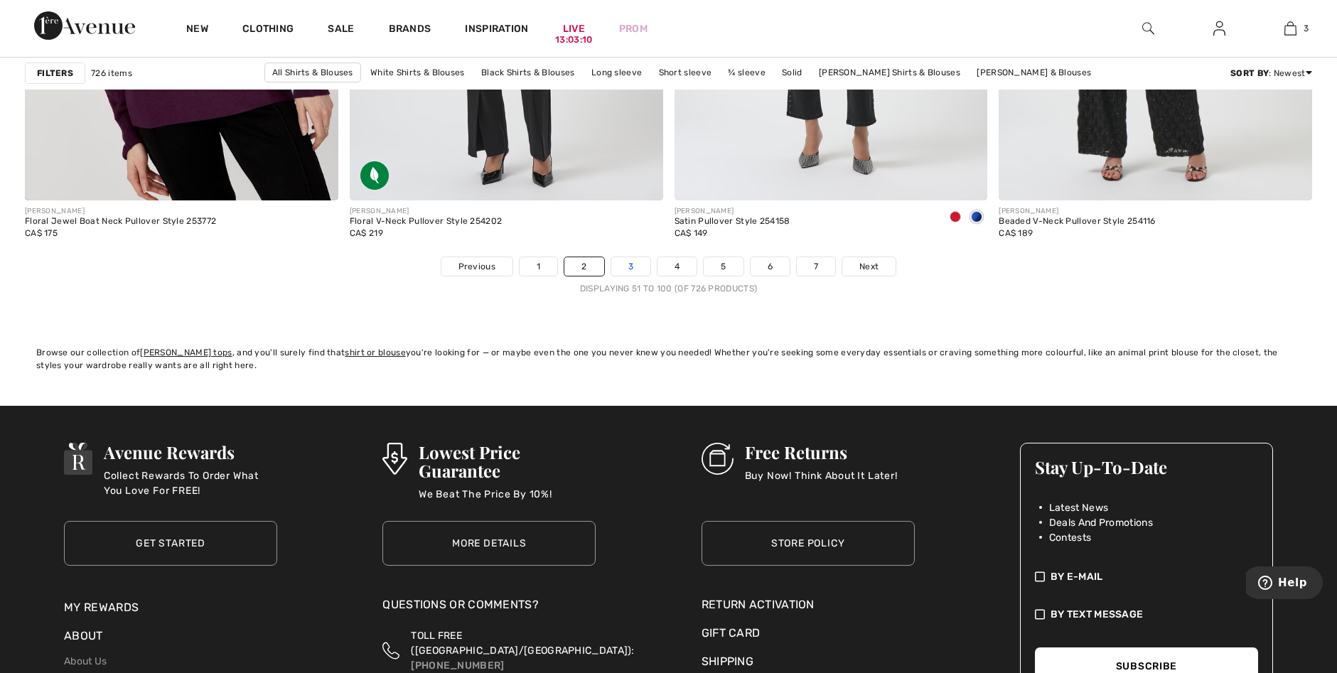
click at [632, 268] on link "3" at bounding box center [630, 266] width 39 height 18
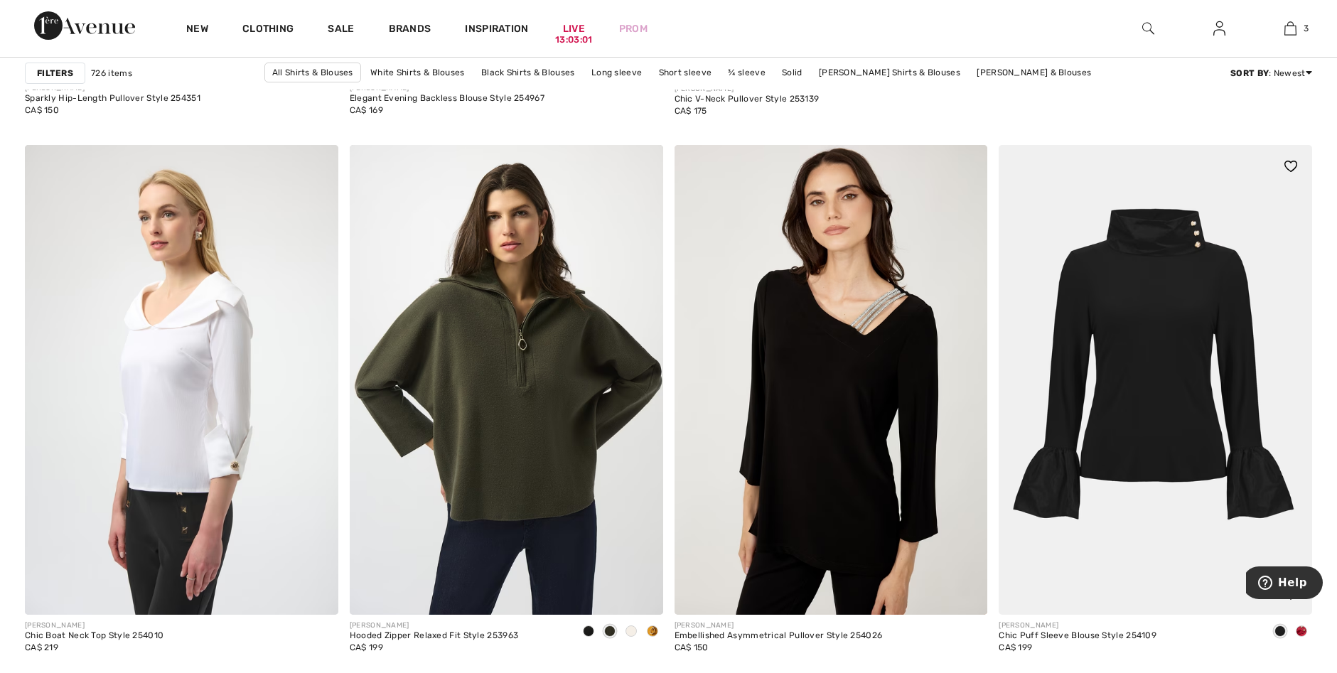
scroll to position [1137, 0]
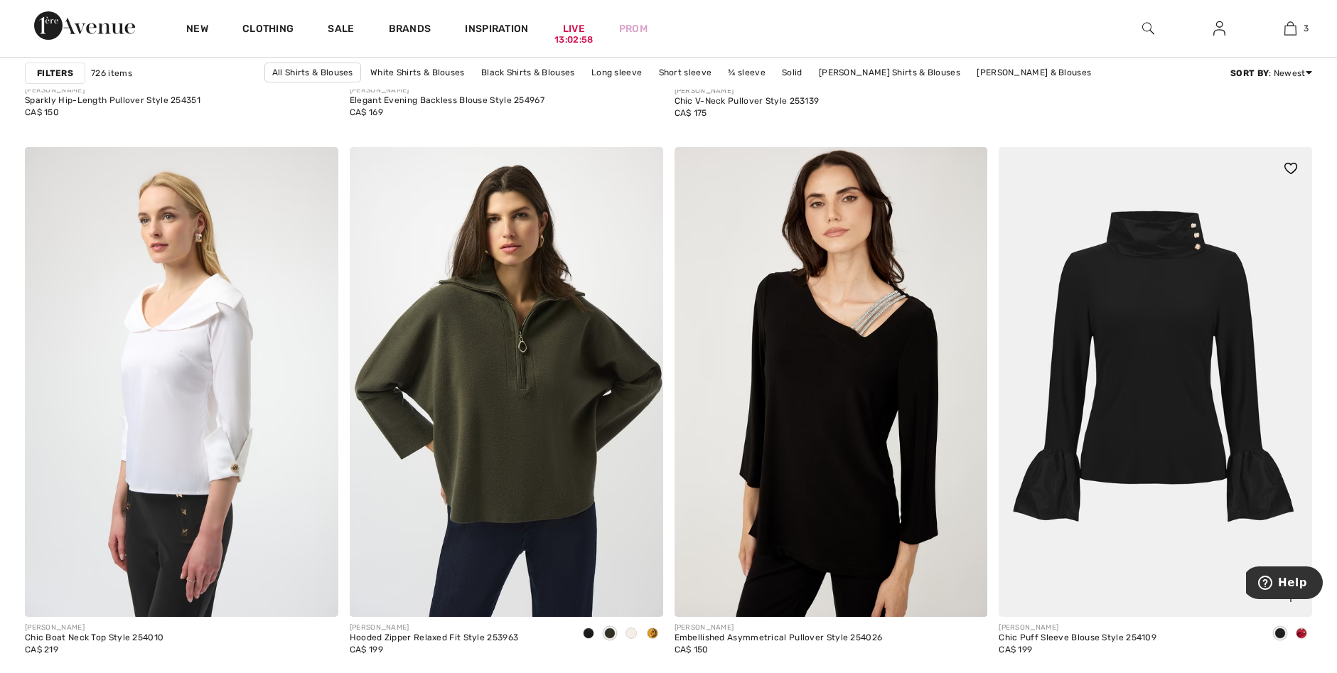
click at [1300, 632] on span at bounding box center [1300, 632] width 11 height 11
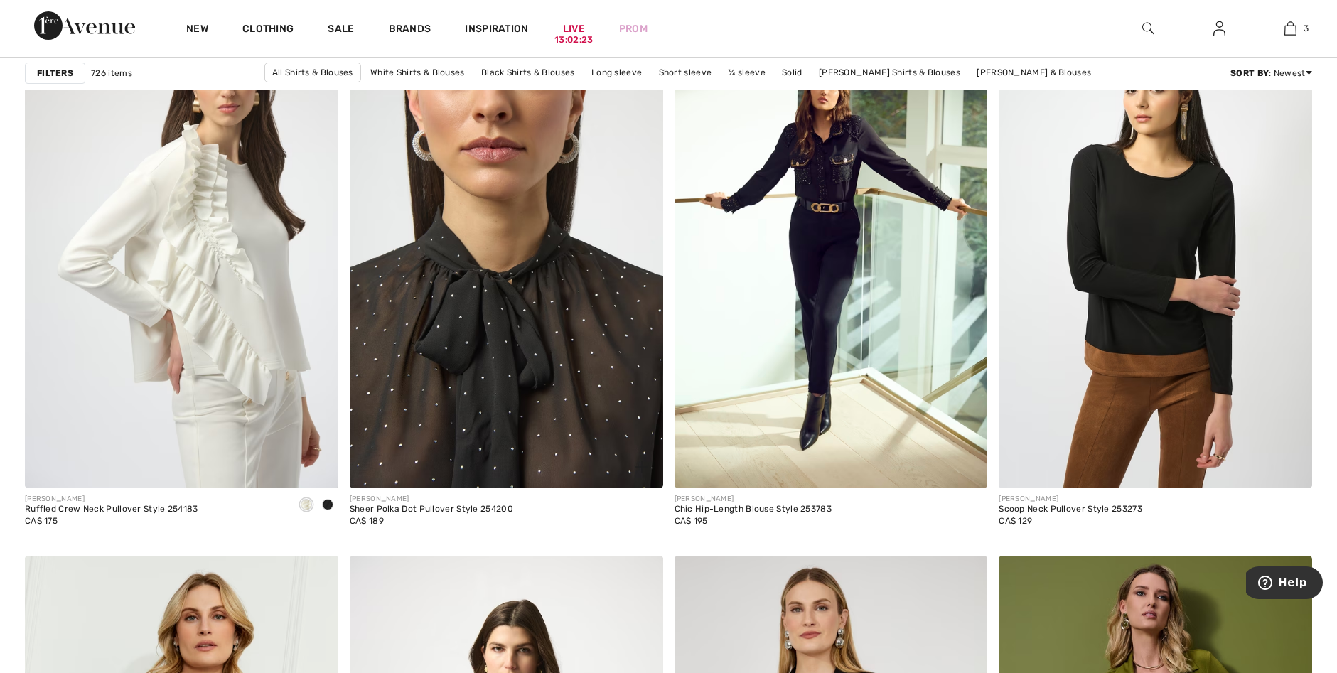
scroll to position [6822, 0]
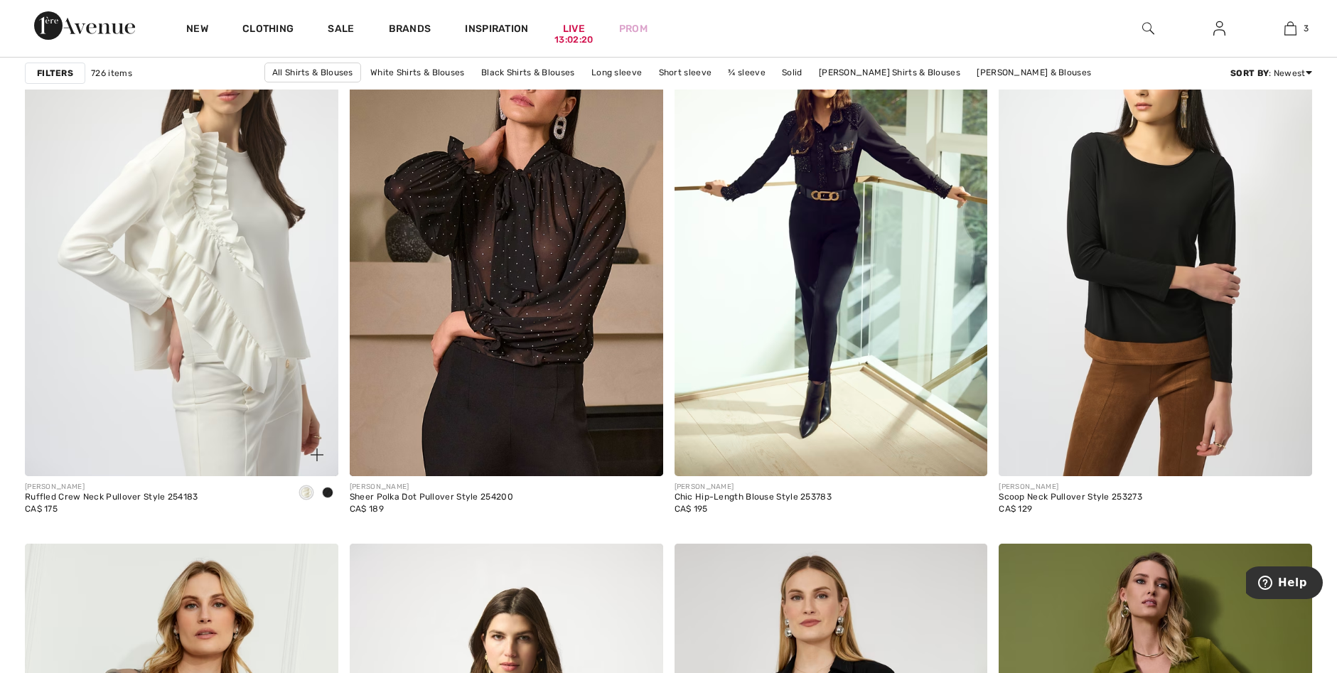
click at [325, 493] on span at bounding box center [327, 492] width 11 height 11
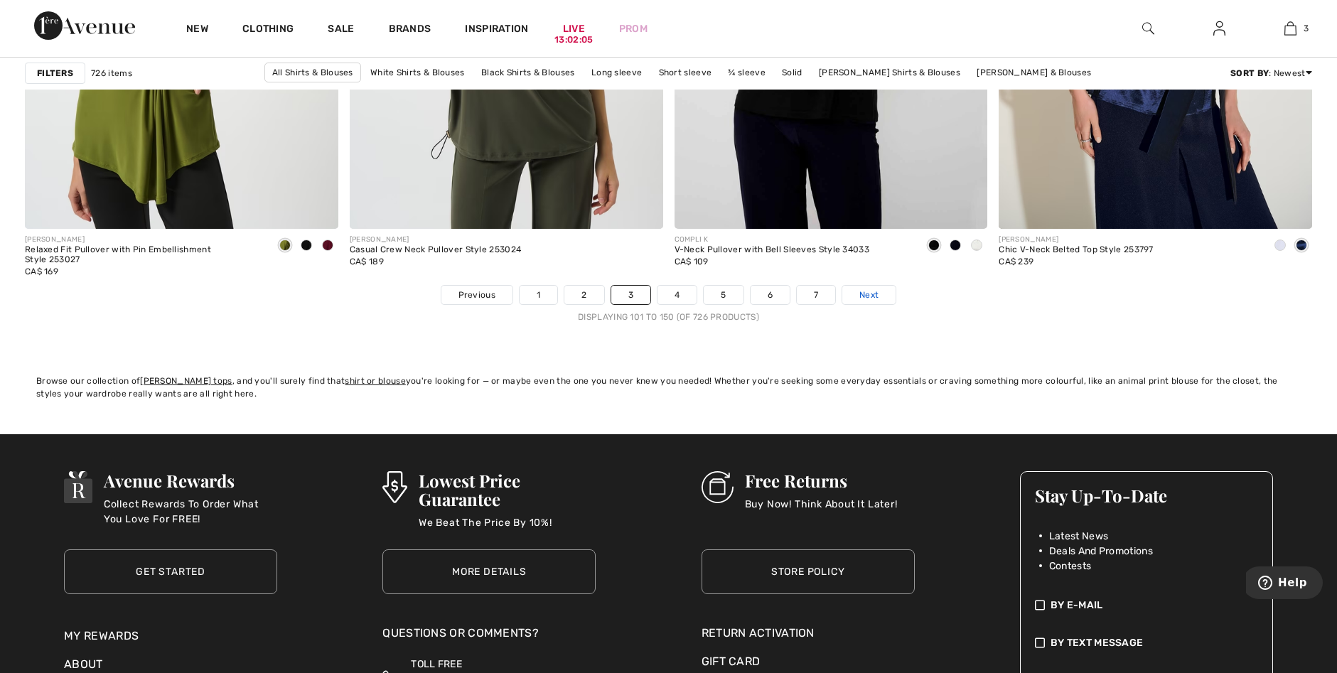
scroll to position [8172, 0]
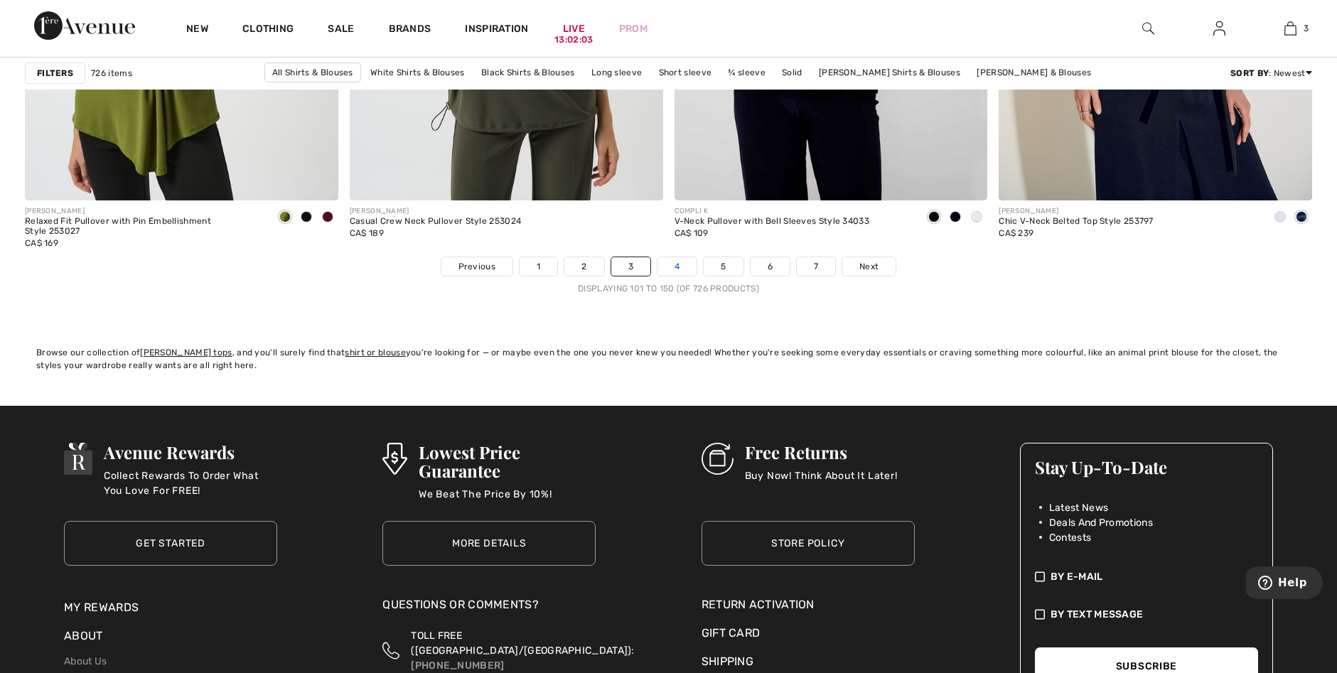
click at [679, 269] on link "4" at bounding box center [676, 266] width 39 height 18
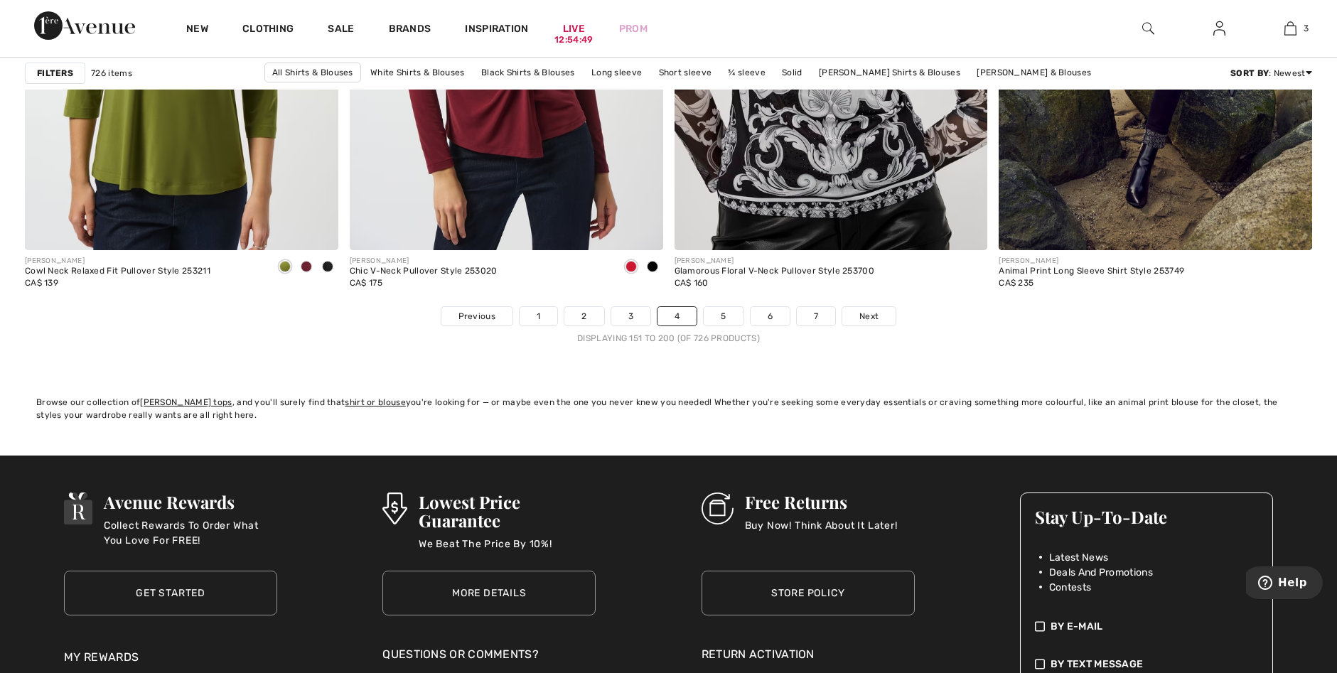
scroll to position [8172, 0]
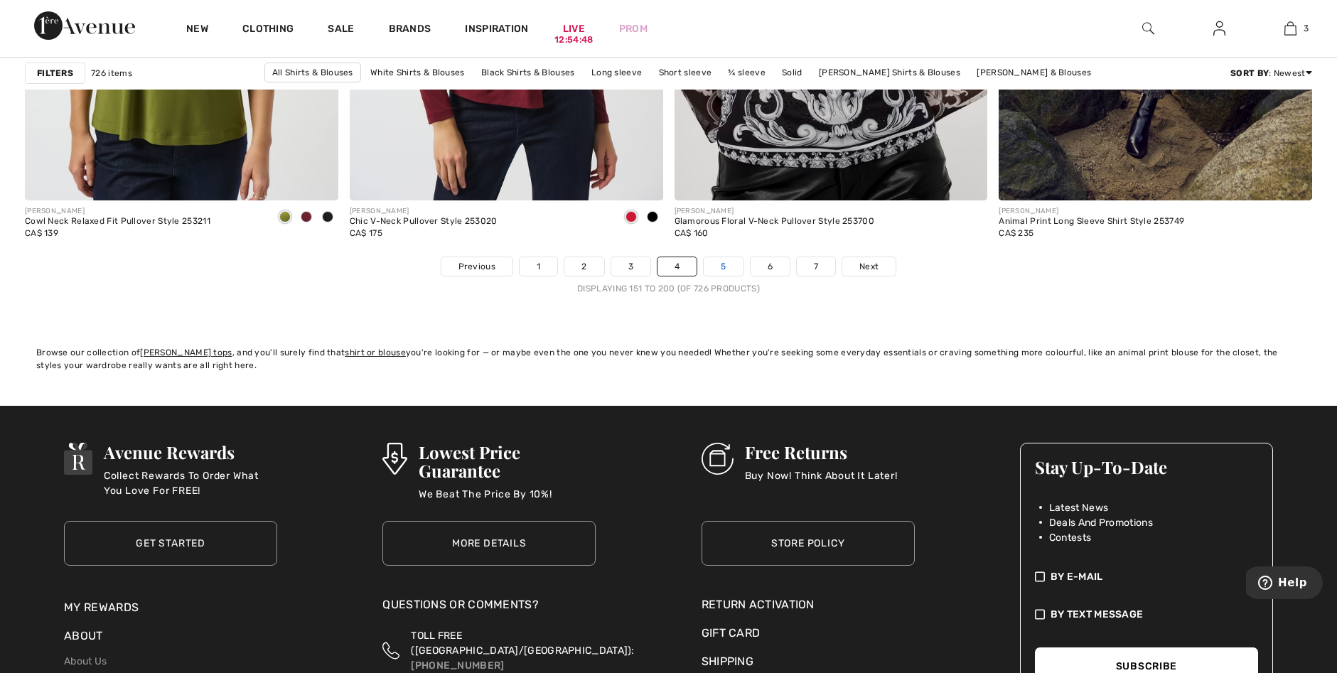
click at [723, 271] on link "5" at bounding box center [723, 266] width 39 height 18
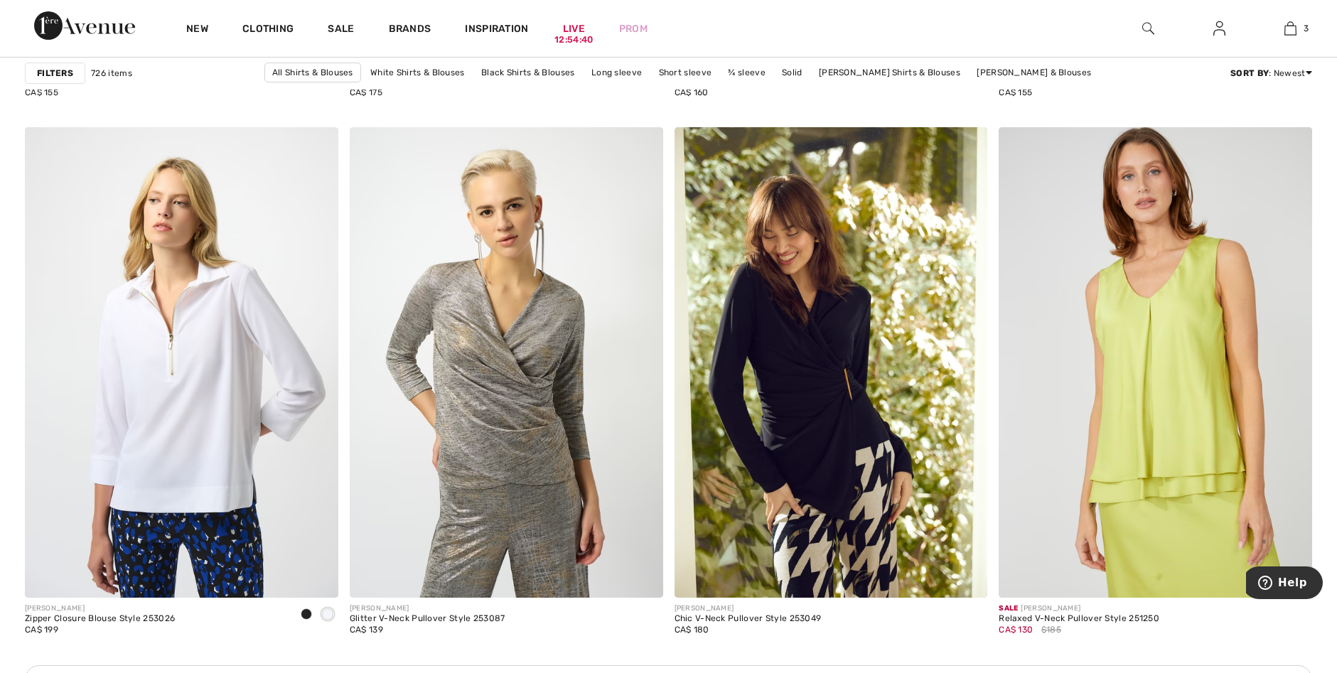
scroll to position [1706, 0]
